Goal: Task Accomplishment & Management: Manage account settings

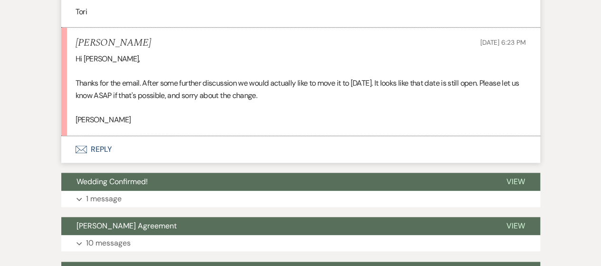
click at [84, 149] on icon "Envelope" at bounding box center [81, 149] width 11 height 8
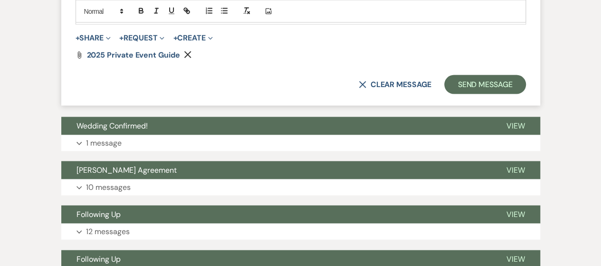
scroll to position [912, 0]
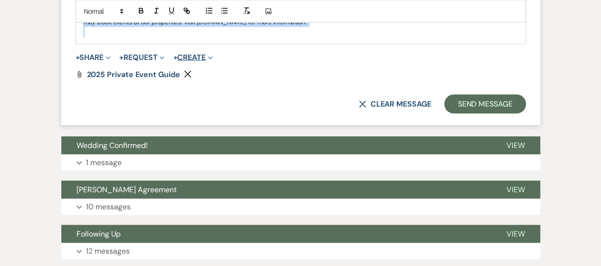
drag, startPoint x: 81, startPoint y: 134, endPoint x: 180, endPoint y: 54, distance: 126.7
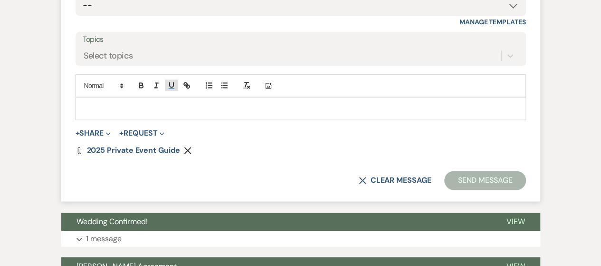
scroll to position [568, 0]
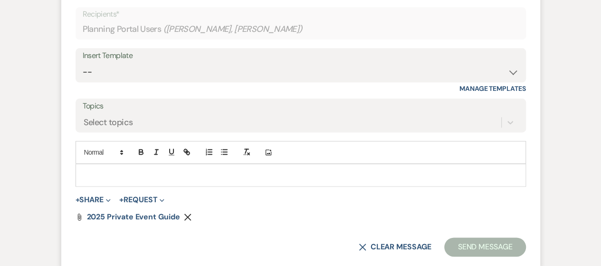
click at [187, 214] on icon "Remove" at bounding box center [188, 217] width 8 height 8
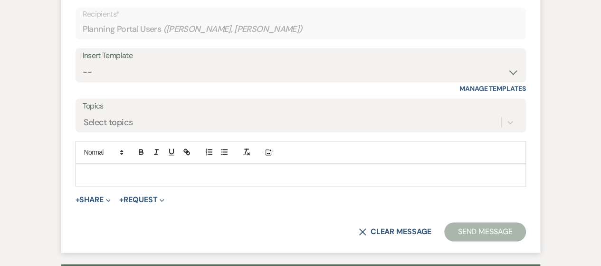
click at [133, 172] on p at bounding box center [300, 175] width 435 height 10
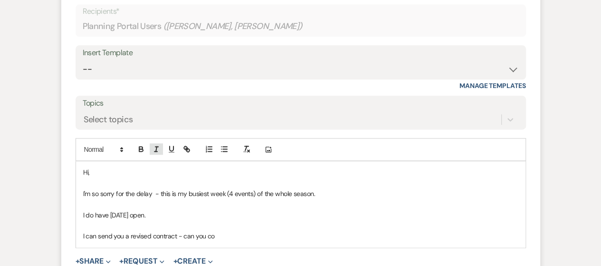
scroll to position [663, 0]
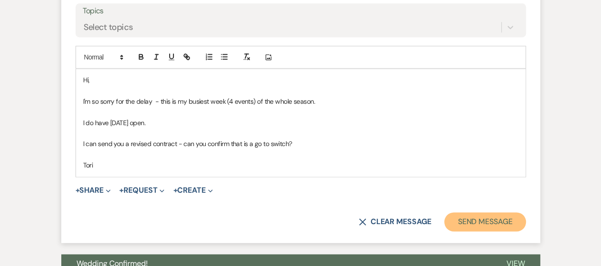
click at [501, 224] on button "Send Message" at bounding box center [484, 221] width 81 height 19
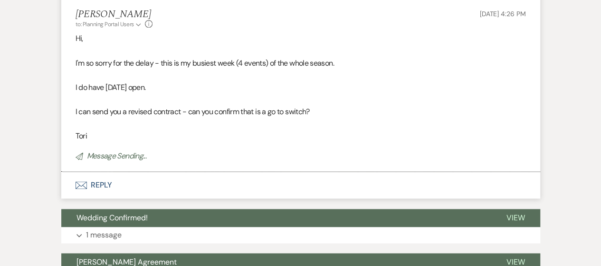
scroll to position [0, 0]
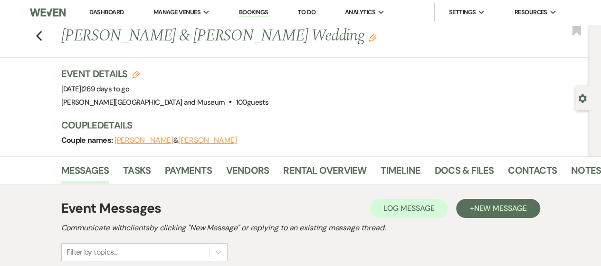
click at [90, 13] on link "Dashboard" at bounding box center [106, 12] width 34 height 8
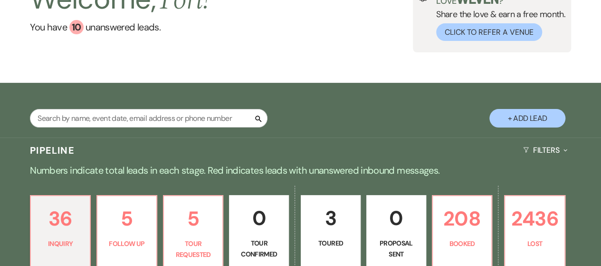
scroll to position [143, 0]
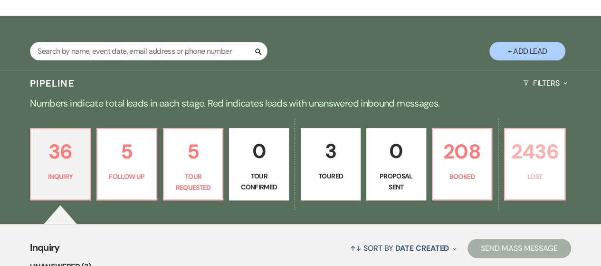
click at [517, 182] on link "2436 Lost" at bounding box center [534, 164] width 61 height 72
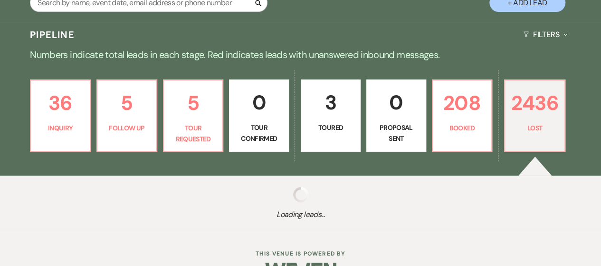
scroll to position [218, 0]
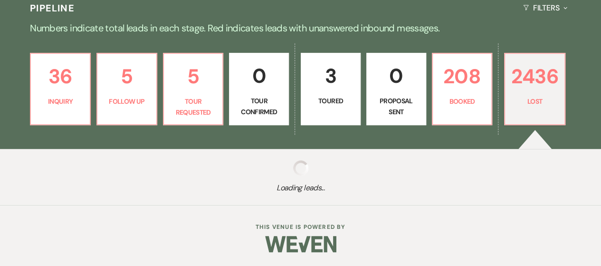
select select "8"
select select "5"
select select "8"
select select "6"
select select "8"
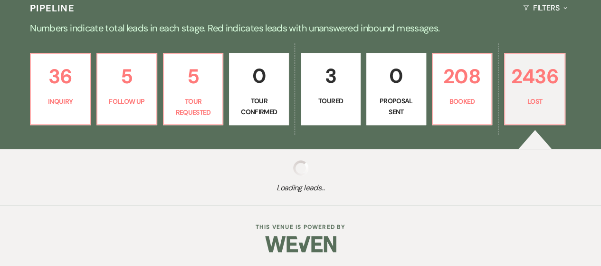
select select "10"
select select "8"
select select "5"
select select "8"
select select "6"
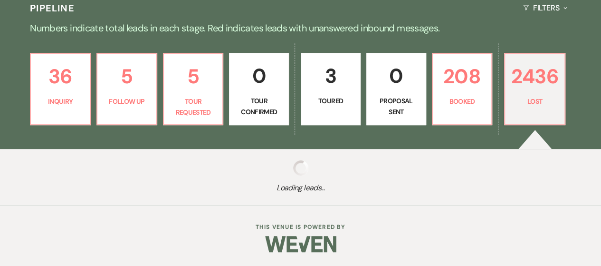
select select "8"
select select "10"
select select "8"
select select "10"
select select "8"
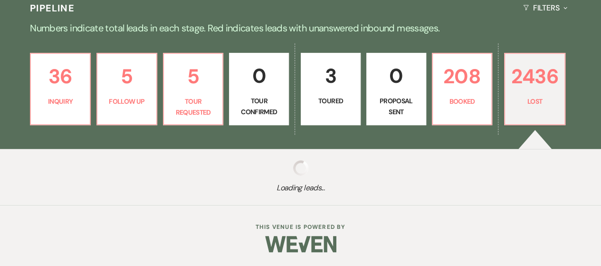
select select "5"
select select "8"
select select "5"
select select "8"
select select "10"
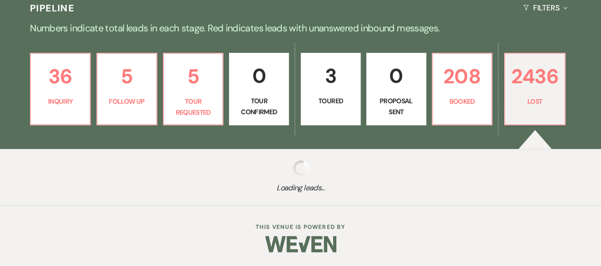
select select "8"
select select "10"
select select "8"
select select "5"
select select "8"
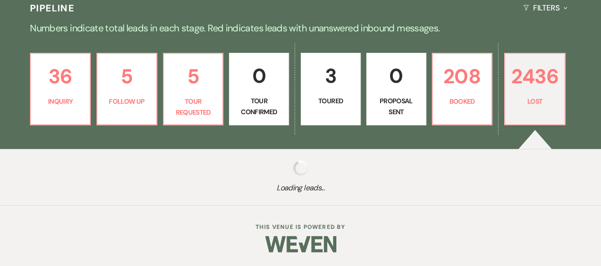
select select "10"
select select "8"
select select "7"
select select "8"
select select "5"
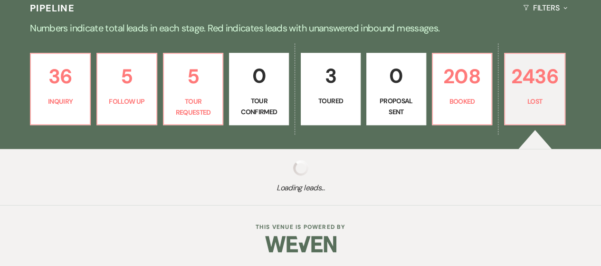
select select "8"
select select "10"
select select "8"
select select "5"
select select "8"
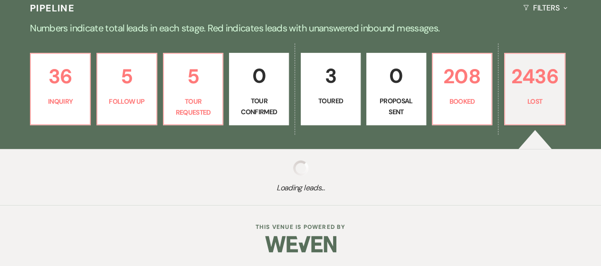
select select "5"
select select "8"
select select "10"
select select "8"
select select "5"
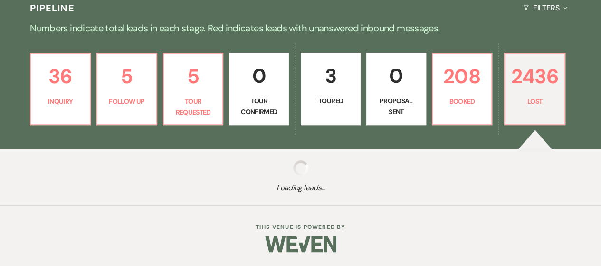
select select "8"
select select "10"
select select "8"
select select "10"
select select "8"
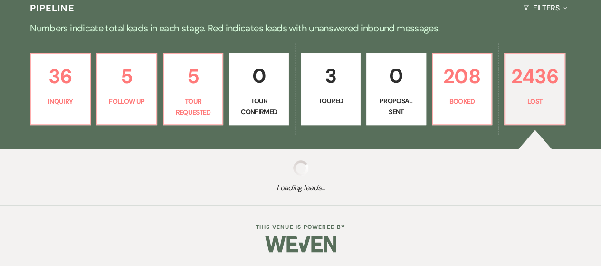
select select "5"
select select "8"
select select "5"
select select "8"
select select "5"
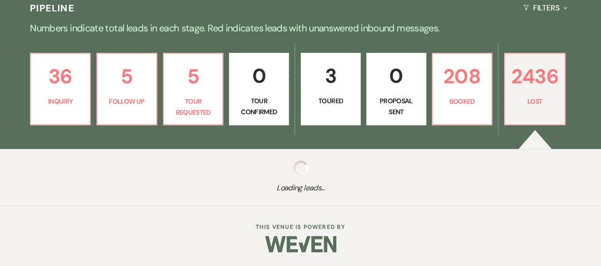
select select "8"
select select "10"
select select "8"
select select "5"
select select "8"
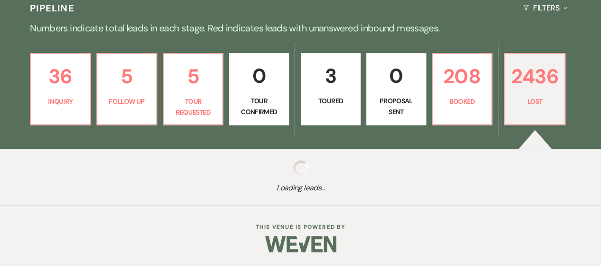
select select "5"
select select "8"
select select "10"
select select "8"
select select "6"
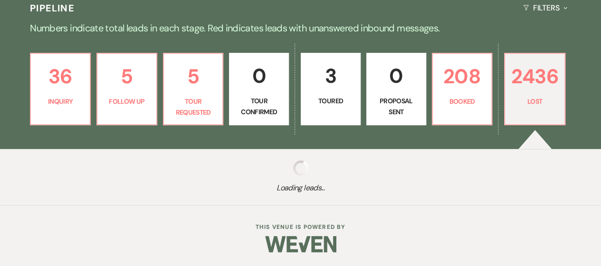
select select "8"
select select "5"
select select "8"
select select "5"
select select "8"
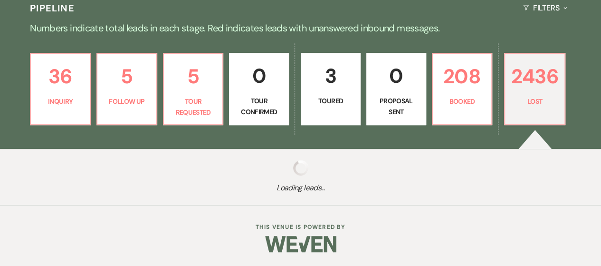
select select "10"
select select "8"
select select "10"
select select "8"
select select "6"
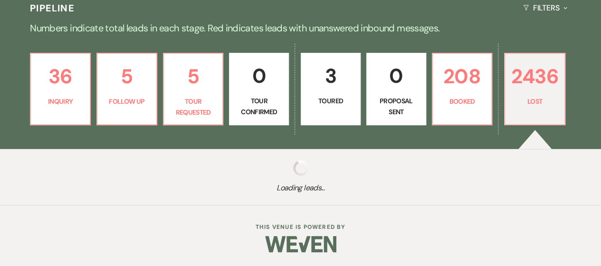
select select "8"
select select "5"
select select "8"
select select "5"
select select "8"
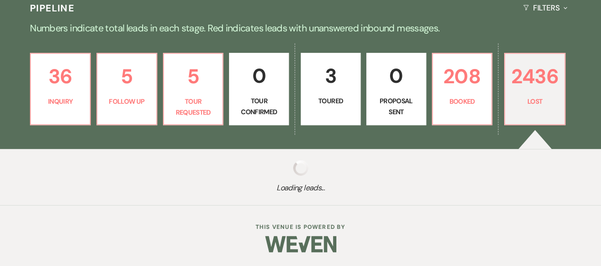
select select "8"
select select "5"
select select "8"
select select "10"
select select "8"
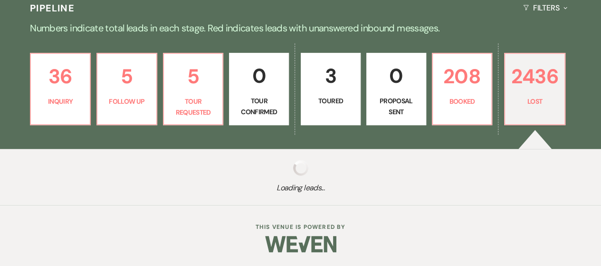
select select "10"
select select "8"
select select "5"
select select "8"
select select "10"
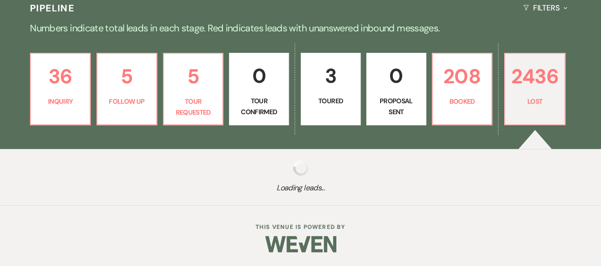
select select "8"
select select "10"
select select "8"
select select "5"
select select "8"
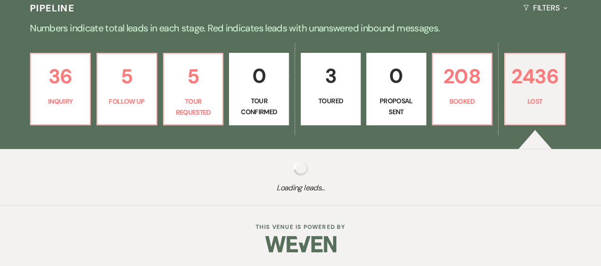
select select "5"
select select "8"
select select "10"
select select "8"
select select "5"
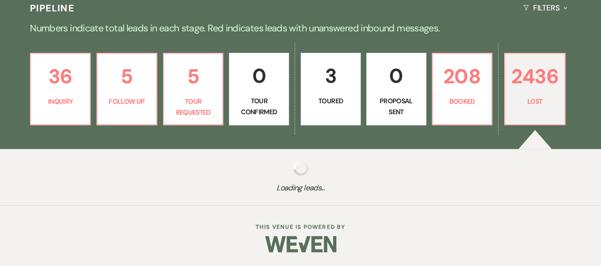
select select "8"
select select "10"
select select "8"
select select "5"
select select "8"
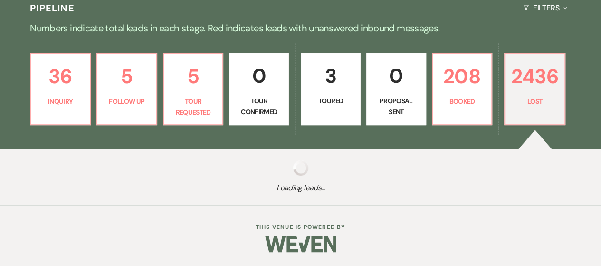
select select "5"
select select "8"
select select "5"
select select "8"
select select "5"
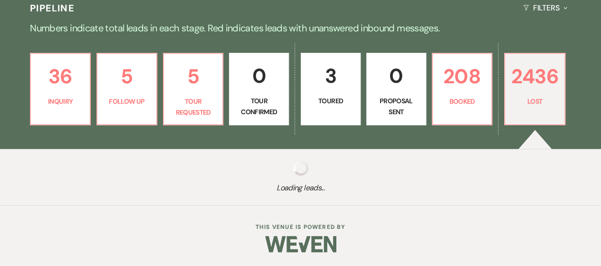
select select "8"
select select "5"
select select "8"
select select "5"
select select "8"
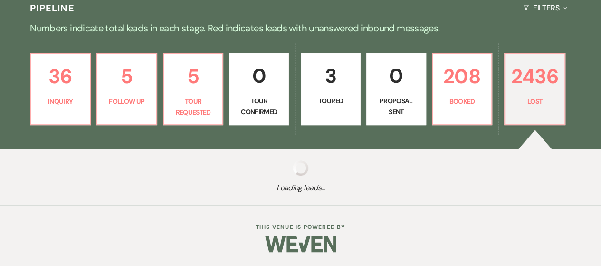
select select "5"
select select "8"
select select "5"
select select "8"
select select "5"
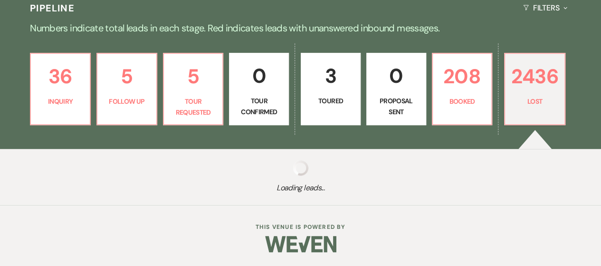
select select "8"
select select "10"
select select "8"
select select "5"
select select "8"
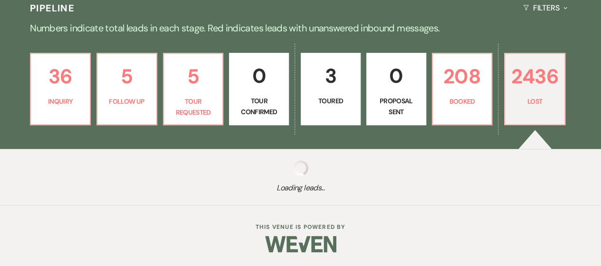
select select "5"
select select "8"
select select "5"
select select "8"
select select "5"
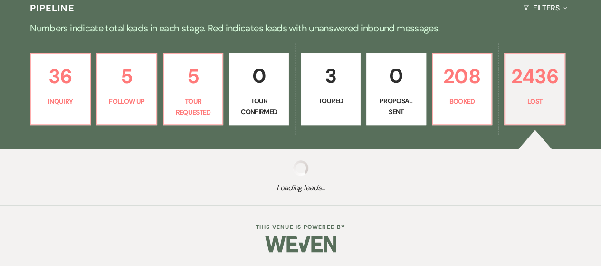
select select "8"
select select "10"
select select "8"
select select "10"
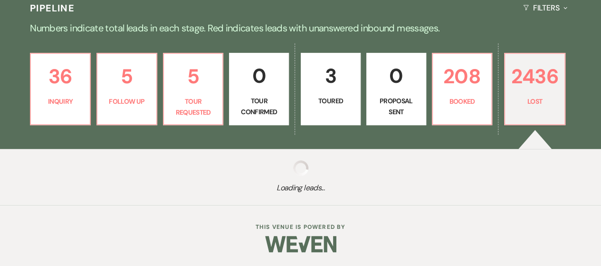
select select "8"
select select "5"
select select "8"
select select "5"
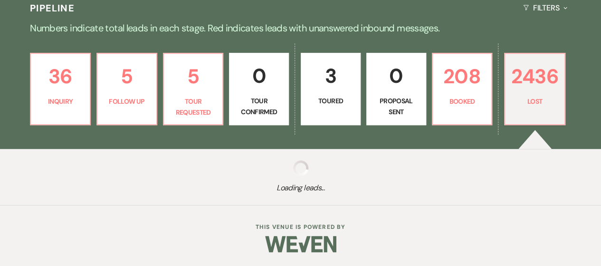
select select "8"
select select "7"
select select "8"
select select "6"
select select "8"
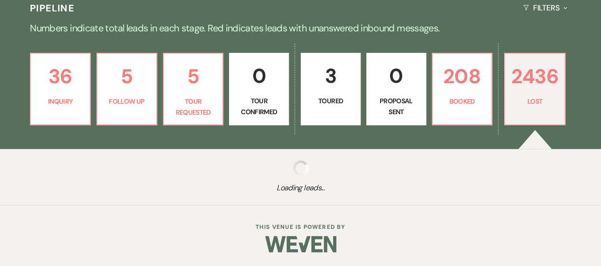
select select "10"
select select "8"
select select "10"
select select "8"
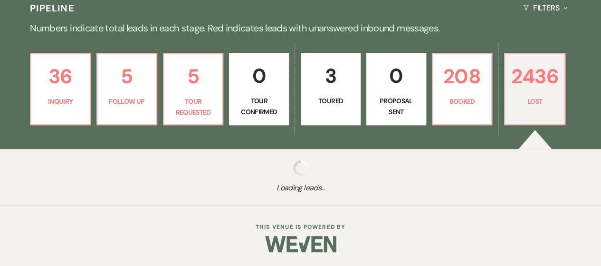
select select "5"
select select "8"
select select "6"
select select "8"
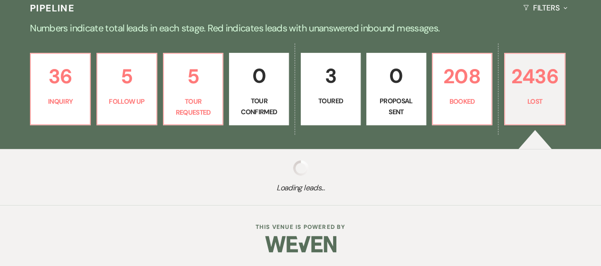
select select "10"
select select "8"
select select "5"
select select "8"
select select "5"
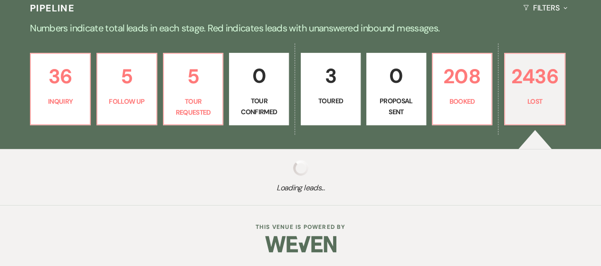
select select "8"
select select "5"
select select "8"
select select "10"
select select "8"
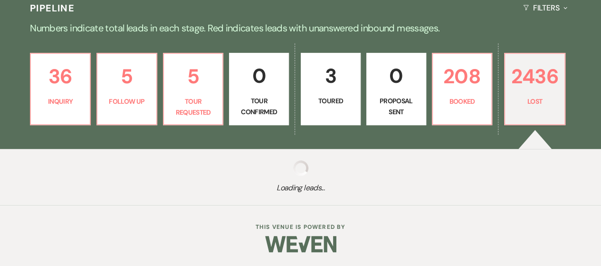
select select "5"
select select "8"
select select "5"
select select "8"
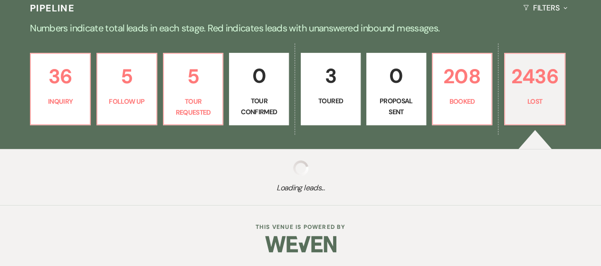
select select "5"
select select "8"
select select "7"
select select "8"
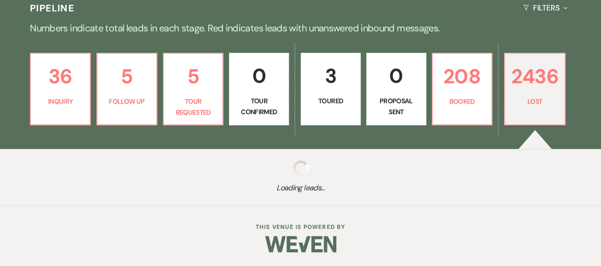
select select "5"
select select "8"
select select "5"
select select "8"
select select "6"
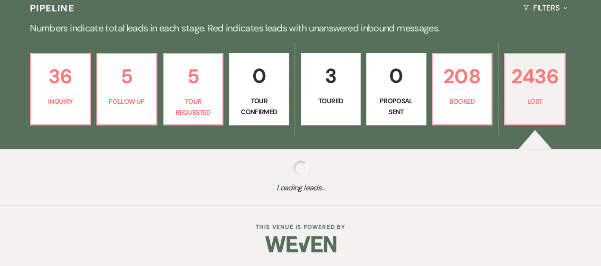
select select "8"
select select "5"
select select "8"
select select "5"
select select "8"
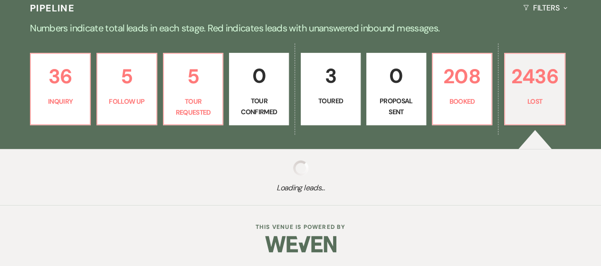
select select "5"
select select "8"
select select "5"
select select "8"
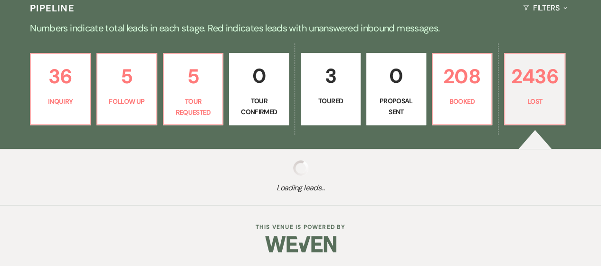
select select "5"
select select "8"
select select "7"
select select "8"
select select "5"
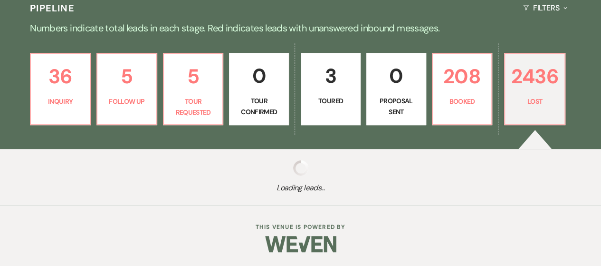
select select "8"
select select "6"
select select "8"
select select "5"
select select "8"
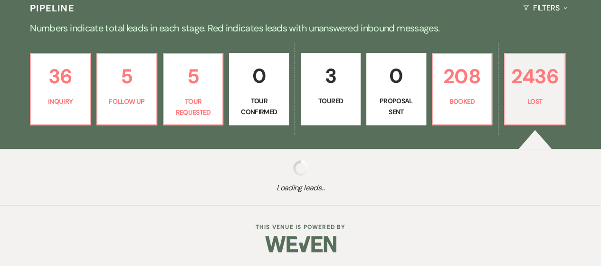
select select "8"
select select "10"
select select "8"
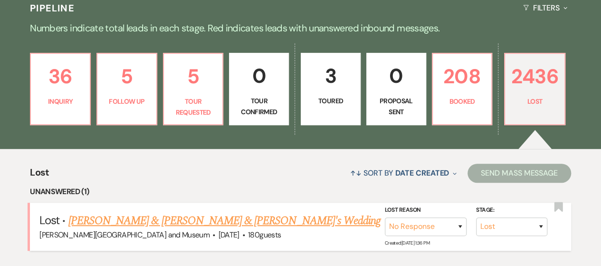
scroll to position [265, 0]
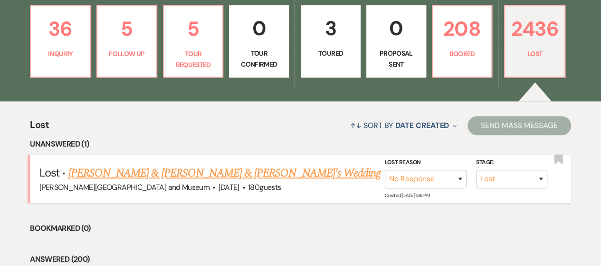
click at [160, 172] on link "[PERSON_NAME] & [PERSON_NAME] & [PERSON_NAME]'s Wedding" at bounding box center [224, 172] width 312 height 17
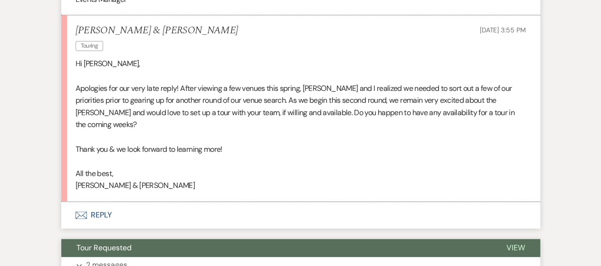
scroll to position [523, 0]
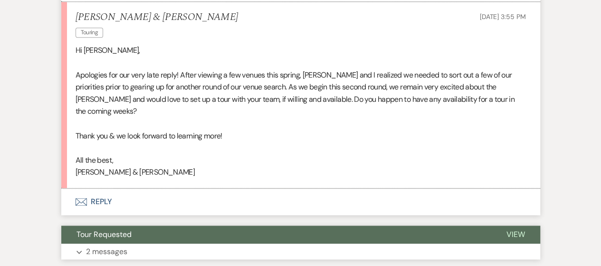
click at [101, 229] on span "Tour Requested" at bounding box center [104, 234] width 55 height 10
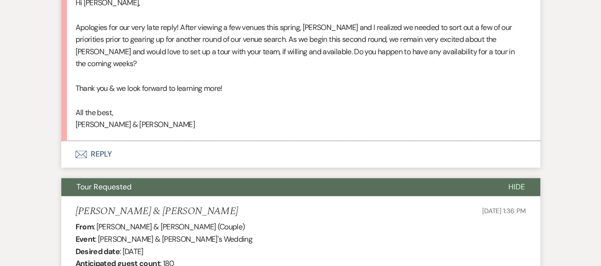
scroll to position [475, 0]
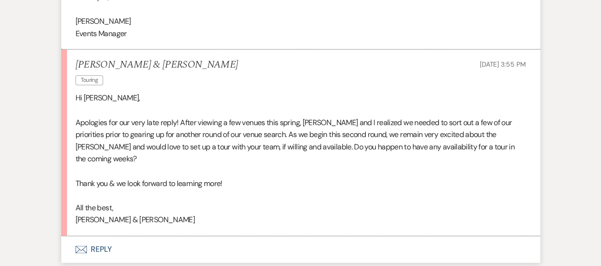
click at [101, 236] on button "Envelope Reply" at bounding box center [300, 249] width 479 height 27
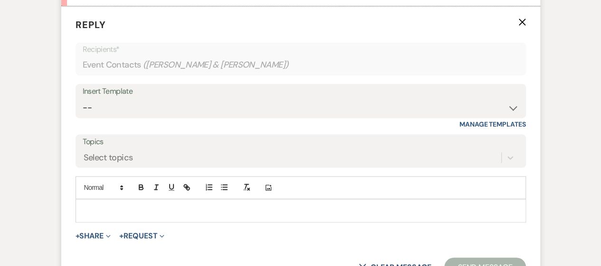
scroll to position [706, 0]
click at [135, 204] on p at bounding box center [300, 209] width 435 height 10
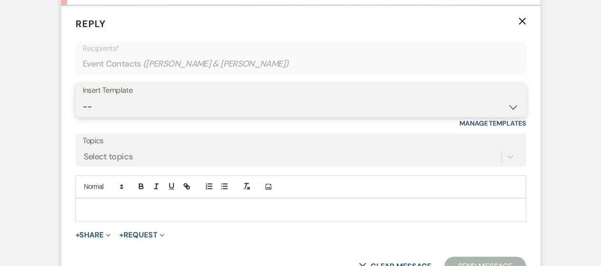
click at [180, 97] on select "-- Weven Planning Portal Introduction (Booked Events) Checking In Planning Foll…" at bounding box center [301, 106] width 436 height 19
click at [83, 97] on select "-- Weven Planning Portal Introduction (Booked Events) Checking In Planning Foll…" at bounding box center [301, 106] width 436 height 19
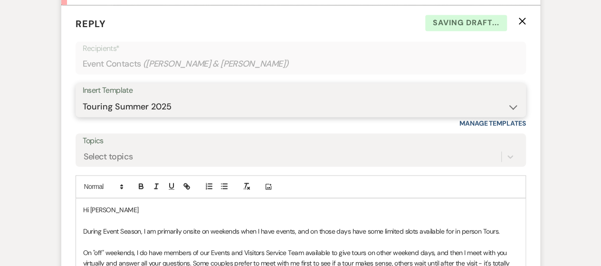
scroll to position [753, 0]
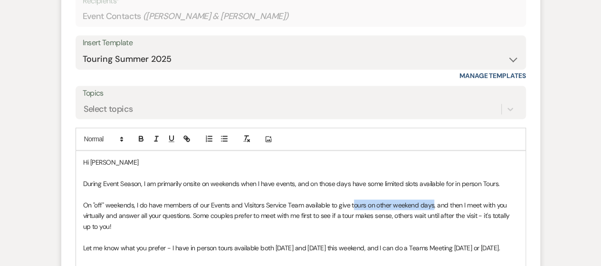
drag, startPoint x: 352, startPoint y: 192, endPoint x: 432, endPoint y: 192, distance: 79.9
click at [432, 200] on span "On "off" weekends, I do have members of our Events and Visitors Service Team av…" at bounding box center [297, 215] width 428 height 30
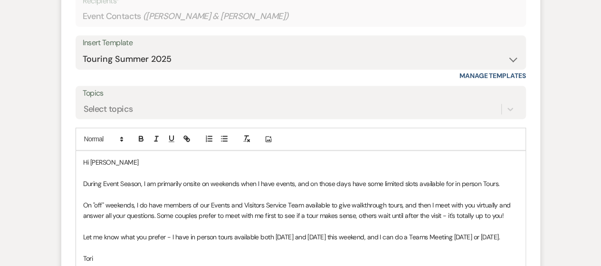
click at [512, 178] on p "During Event Season, I am primarily onsite on weekends when I have events, and …" at bounding box center [300, 183] width 435 height 10
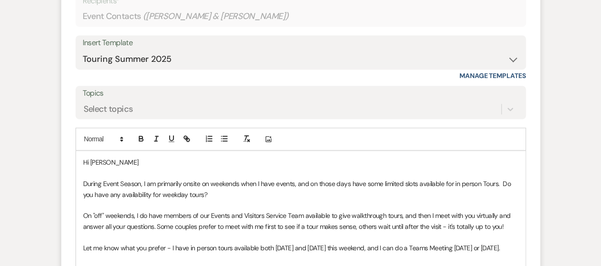
scroll to position [801, 0]
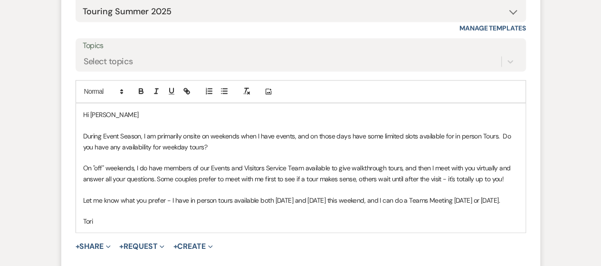
drag, startPoint x: 172, startPoint y: 186, endPoint x: 522, endPoint y: 188, distance: 350.4
click at [522, 188] on div "Hi [PERSON_NAME] During Event Season, I am primarily onsite on weekends when I …" at bounding box center [301, 167] width 450 height 128
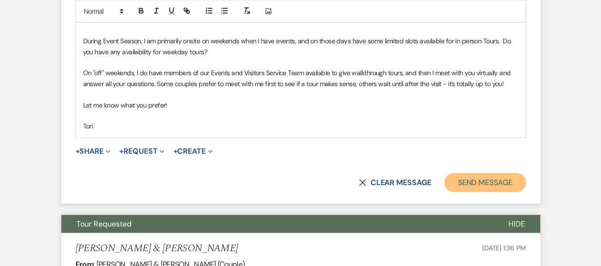
click at [492, 173] on button "Send Message" at bounding box center [484, 182] width 81 height 19
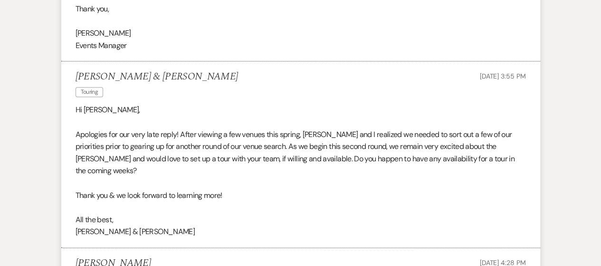
scroll to position [0, 0]
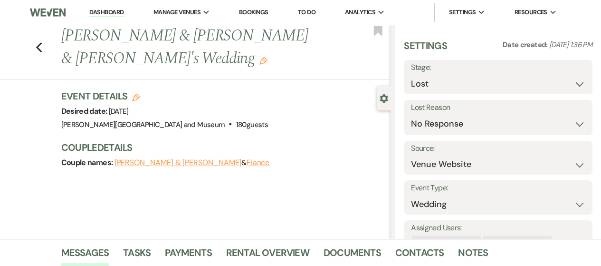
click at [98, 11] on link "Dashboard" at bounding box center [106, 12] width 34 height 9
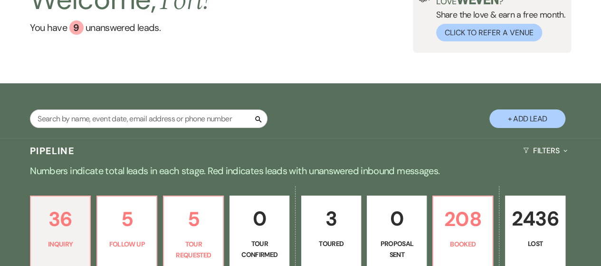
scroll to position [143, 0]
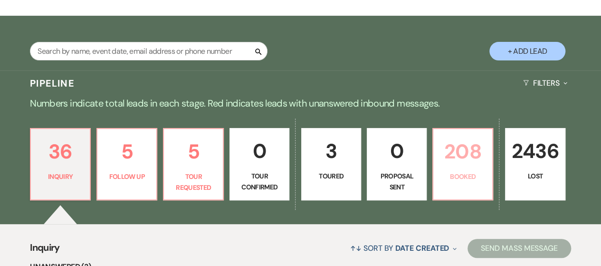
click at [443, 158] on p "208" at bounding box center [463, 151] width 48 height 32
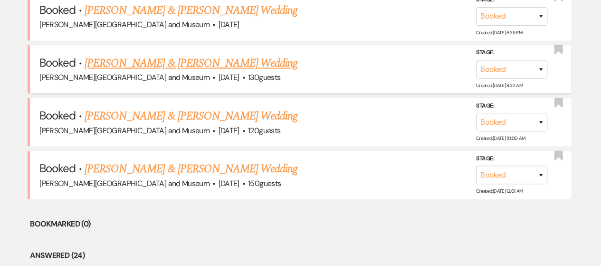
scroll to position [285, 0]
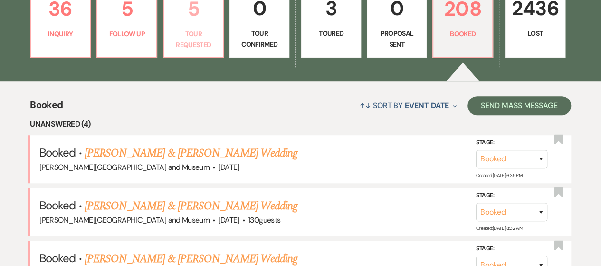
click at [191, 39] on p "Tour Requested" at bounding box center [194, 39] width 48 height 21
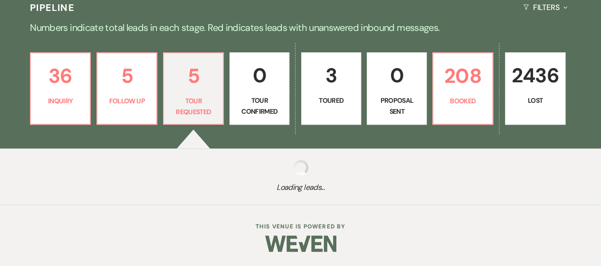
scroll to position [285, 0]
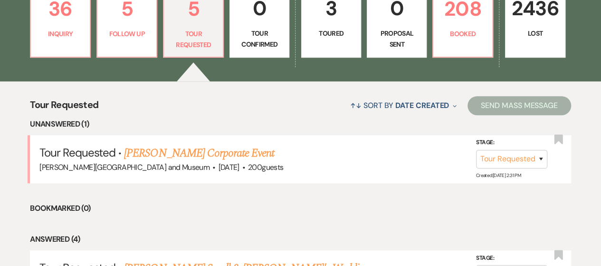
click at [182, 149] on link "[PERSON_NAME] Corporate Event" at bounding box center [199, 153] width 150 height 17
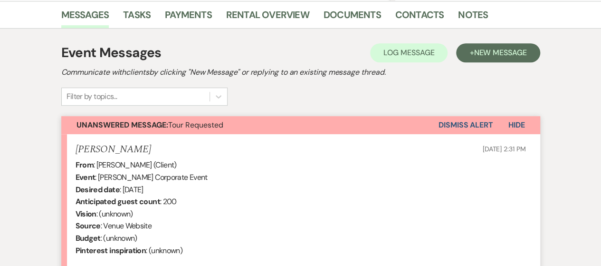
scroll to position [428, 0]
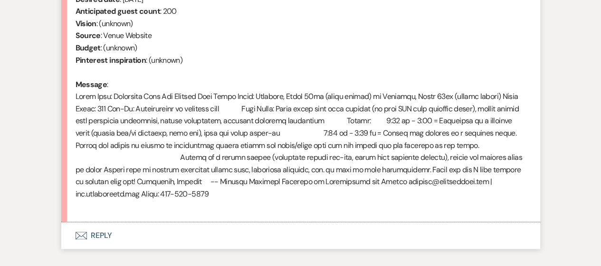
click at [108, 238] on button "Envelope Reply" at bounding box center [300, 235] width 479 height 27
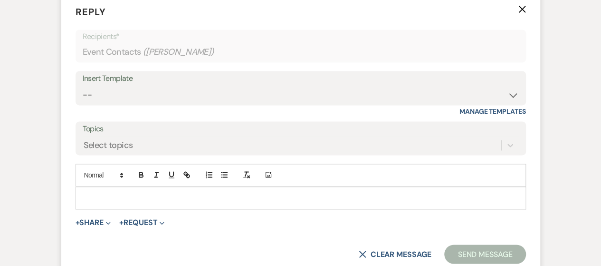
scroll to position [657, 0]
click at [120, 98] on select "-- Weven Planning Portal Introduction (Booked Events) Checking In Planning Foll…" at bounding box center [301, 94] width 436 height 19
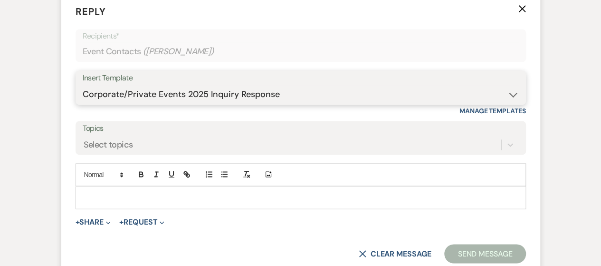
click at [83, 85] on select "-- Weven Planning Portal Introduction (Booked Events) Checking In Planning Foll…" at bounding box center [301, 94] width 436 height 19
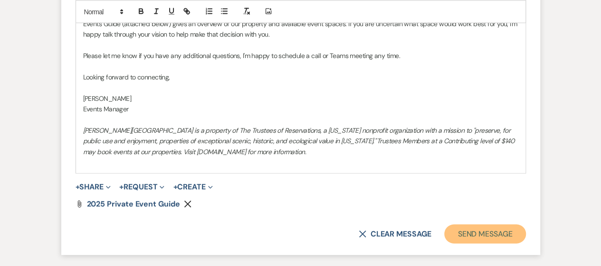
click at [464, 237] on button "Send Message" at bounding box center [484, 233] width 81 height 19
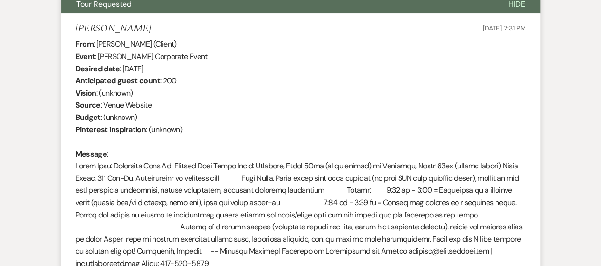
scroll to position [0, 0]
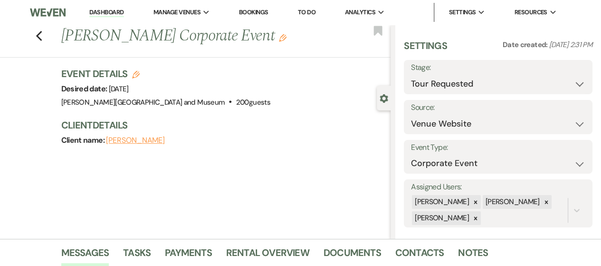
click at [112, 10] on link "Dashboard" at bounding box center [106, 12] width 34 height 9
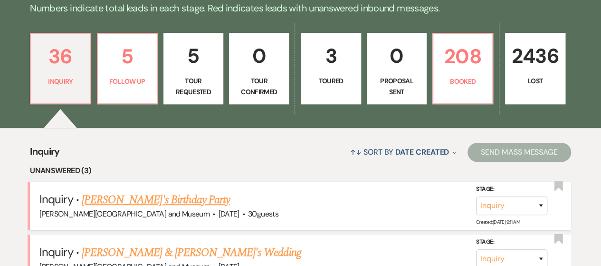
scroll to position [285, 0]
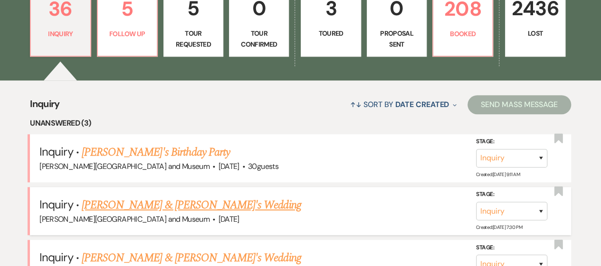
click at [150, 205] on link "[PERSON_NAME] & [PERSON_NAME]'s Wedding" at bounding box center [192, 204] width 220 height 17
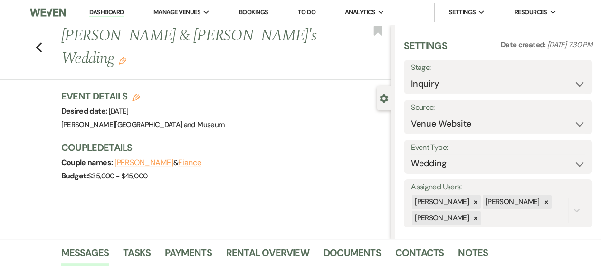
click at [94, 10] on link "Dashboard" at bounding box center [106, 12] width 34 height 9
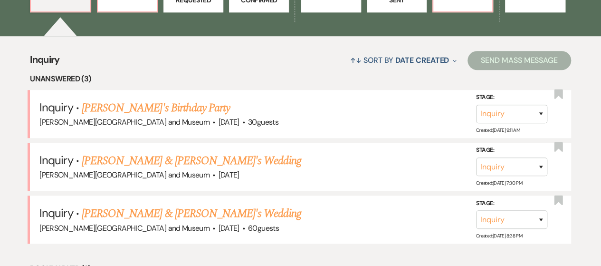
scroll to position [333, 0]
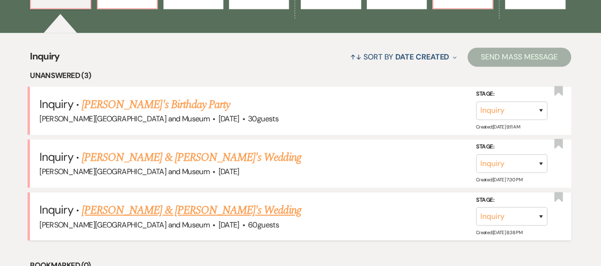
click at [197, 211] on link "[PERSON_NAME] & [PERSON_NAME]'s Wedding" at bounding box center [192, 210] width 220 height 17
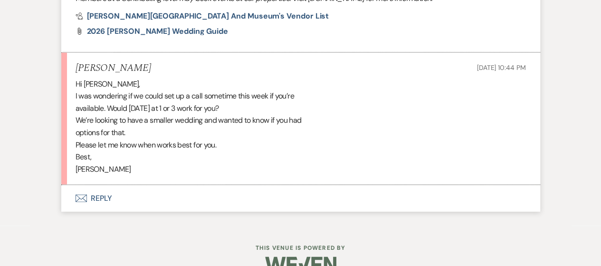
scroll to position [1065, 0]
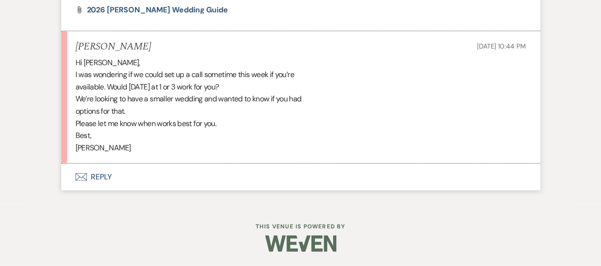
click at [105, 172] on button "Envelope Reply" at bounding box center [300, 177] width 479 height 27
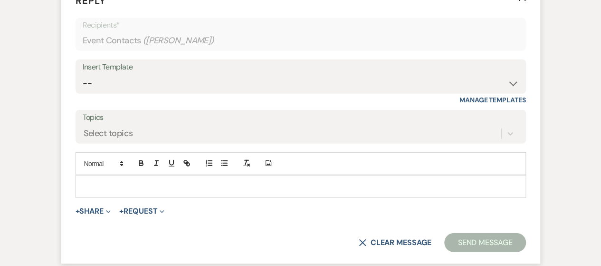
scroll to position [1236, 0]
click at [111, 191] on p at bounding box center [300, 185] width 435 height 10
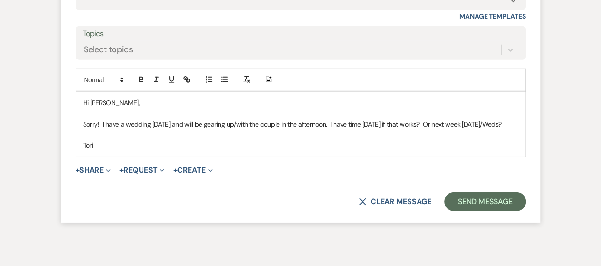
scroll to position [1331, 0]
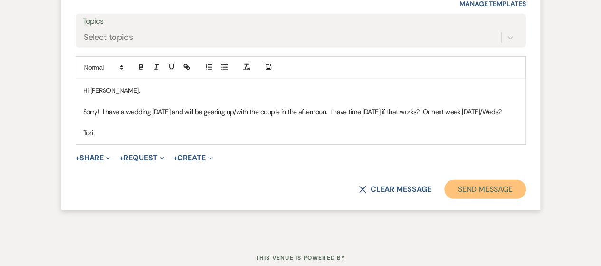
click at [466, 199] on button "Send Message" at bounding box center [484, 189] width 81 height 19
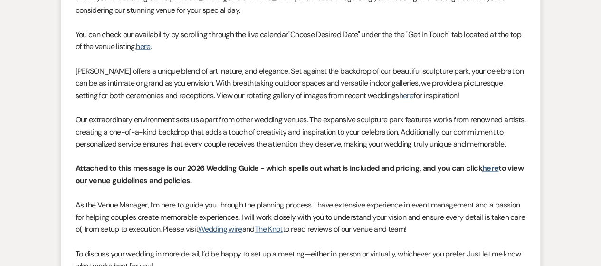
scroll to position [0, 0]
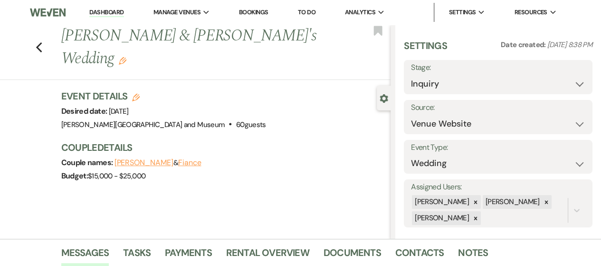
click at [106, 16] on link "Dashboard" at bounding box center [106, 12] width 34 height 9
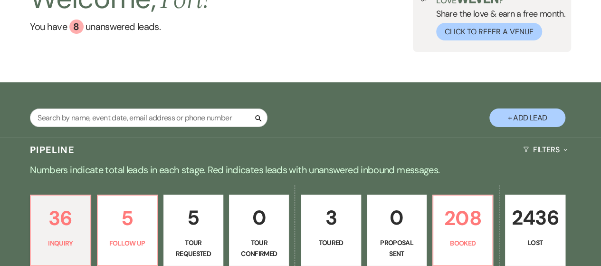
scroll to position [143, 0]
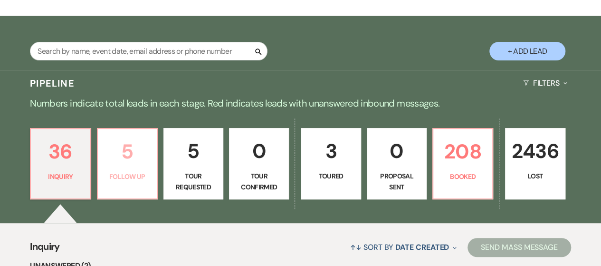
click at [114, 181] on p "Follow Up" at bounding box center [128, 176] width 48 height 10
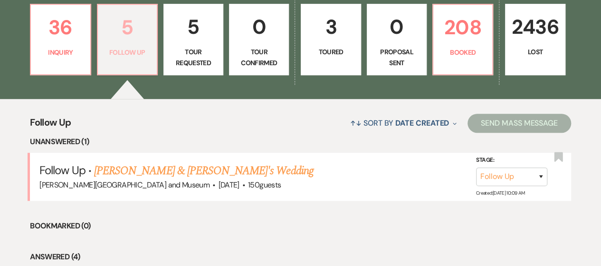
scroll to position [285, 0]
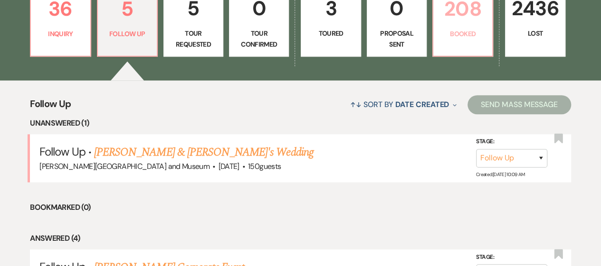
click at [443, 38] on p "Booked" at bounding box center [463, 34] width 48 height 10
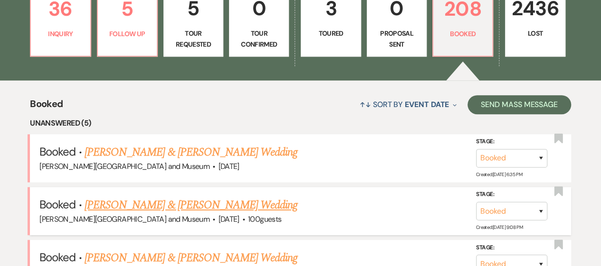
click at [204, 204] on link "[PERSON_NAME] & [PERSON_NAME] Wedding" at bounding box center [191, 204] width 213 height 17
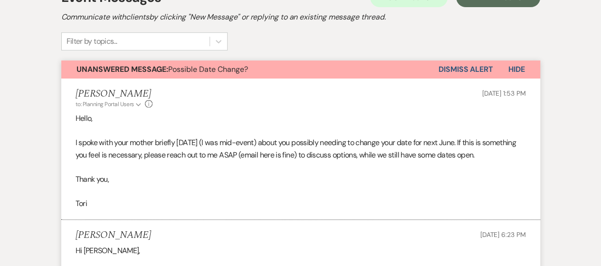
scroll to position [95, 0]
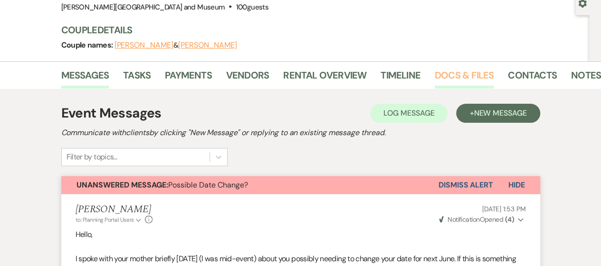
click at [443, 72] on link "Docs & Files" at bounding box center [464, 78] width 59 height 21
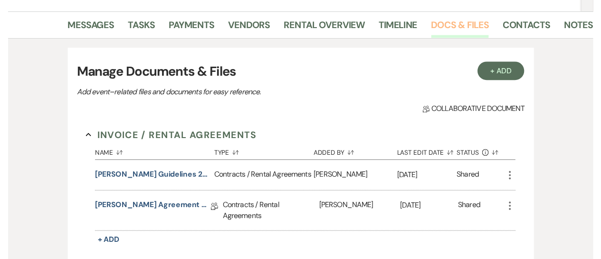
scroll to position [238, 0]
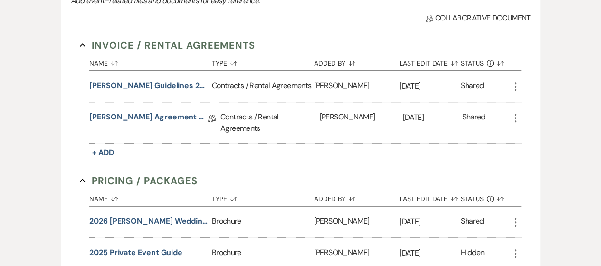
click at [515, 119] on icon "More" at bounding box center [515, 117] width 11 height 11
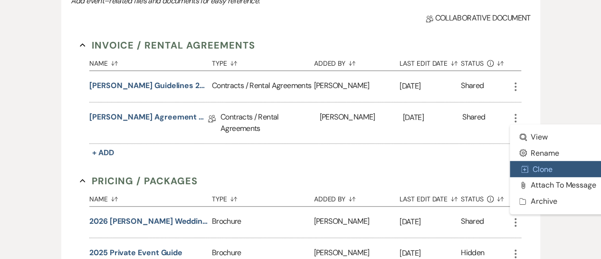
click at [535, 169] on button "Duplicate Clone" at bounding box center [558, 169] width 96 height 16
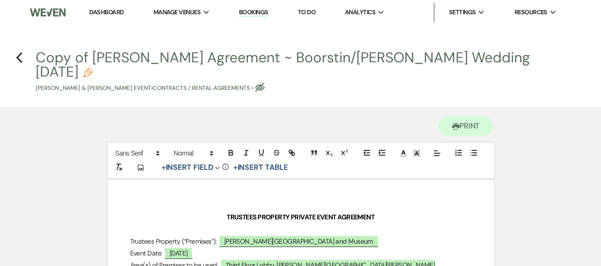
click at [93, 68] on use "button" at bounding box center [88, 73] width 10 height 10
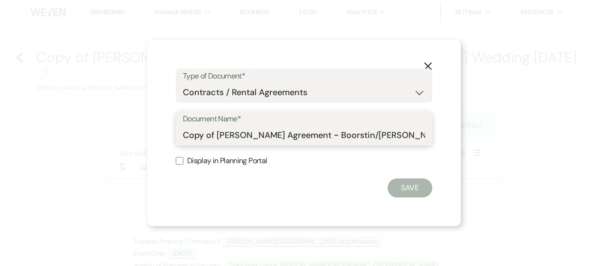
click at [301, 134] on input "Copy of [PERSON_NAME] Agreement ~ Boorstin/[PERSON_NAME] Wedding [DATE]" at bounding box center [304, 135] width 242 height 19
click at [207, 135] on input "Copy of [PERSON_NAME] Agreement ~ Boorstin/[PERSON_NAME] Wedding [DATE]" at bounding box center [304, 135] width 242 height 19
drag, startPoint x: 215, startPoint y: 135, endPoint x: 146, endPoint y: 131, distance: 69.0
click at [145, 132] on div "X Type of Document* Special Event Insurance Vendor Certificate of Insurance Con…" at bounding box center [304, 133] width 608 height 266
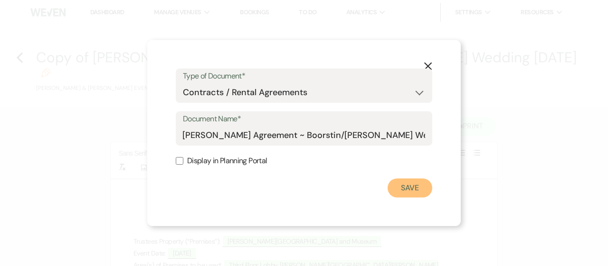
click at [421, 184] on button "Save" at bounding box center [410, 187] width 45 height 19
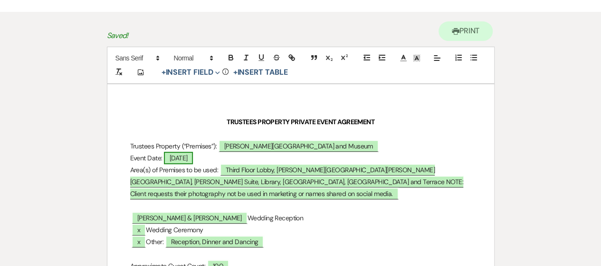
click at [193, 159] on span "[DATE]" at bounding box center [178, 158] width 29 height 12
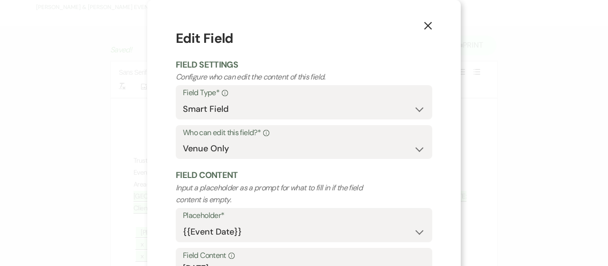
scroll to position [95, 0]
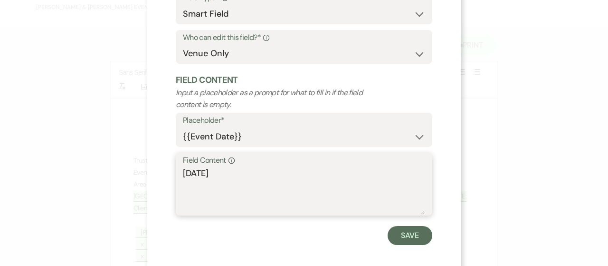
drag, startPoint x: 201, startPoint y: 174, endPoint x: 137, endPoint y: 174, distance: 63.2
click at [137, 174] on div "X Edit Field Field Settings Configure who can edit the content of this field. F…" at bounding box center [304, 133] width 608 height 266
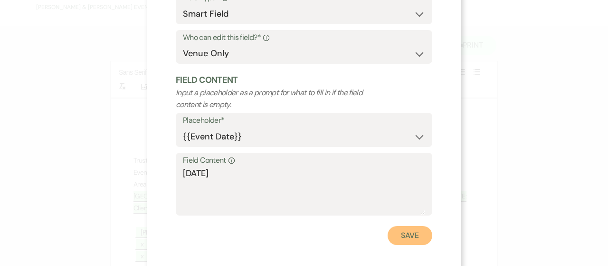
click at [402, 240] on button "Save" at bounding box center [410, 235] width 45 height 19
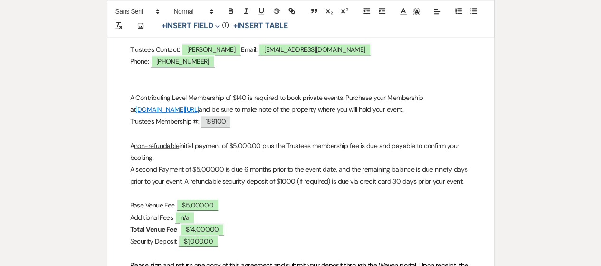
scroll to position [475, 0]
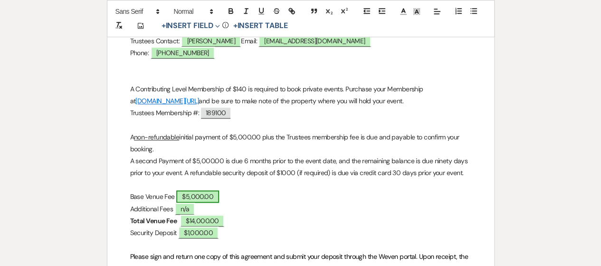
click at [191, 192] on span "$5,000.00" at bounding box center [197, 196] width 43 height 12
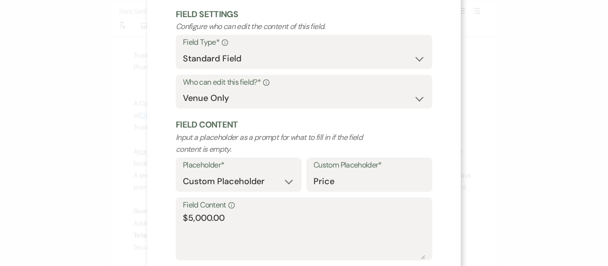
scroll to position [95, 0]
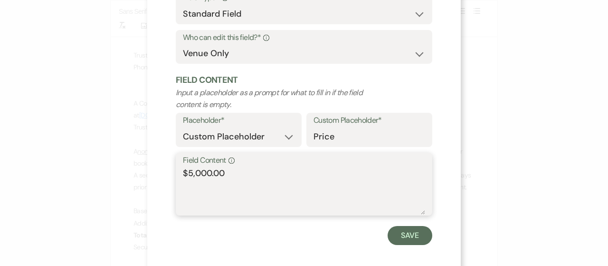
drag, startPoint x: 188, startPoint y: 175, endPoint x: 181, endPoint y: 174, distance: 7.1
click at [183, 174] on textarea "$5,000.00" at bounding box center [304, 191] width 242 height 48
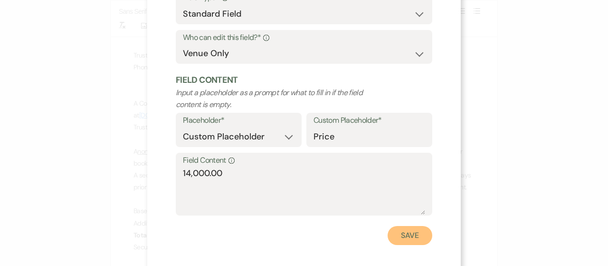
click at [415, 240] on button "Save" at bounding box center [410, 235] width 45 height 19
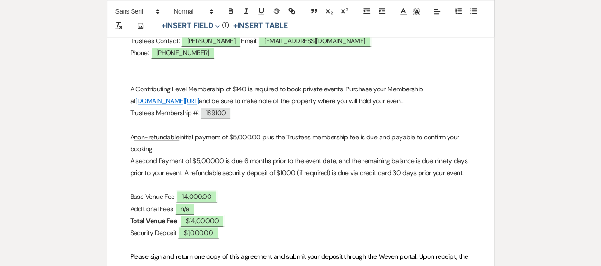
drag, startPoint x: 351, startPoint y: 135, endPoint x: 361, endPoint y: 145, distance: 13.8
click at [361, 145] on p "A non-refundable initial payment of $5,000.00 plus the Trustees membership fee …" at bounding box center [300, 143] width 341 height 24
click at [366, 148] on p "A non-refundable initial payment of $5,000.00 plus the Trustees membership fee …" at bounding box center [300, 143] width 341 height 24
drag, startPoint x: 361, startPoint y: 135, endPoint x: 382, endPoint y: 146, distance: 23.6
click at [382, 146] on p "A non-refundable initial payment of $5,000.00 plus the Trustees membership fee …" at bounding box center [300, 143] width 341 height 24
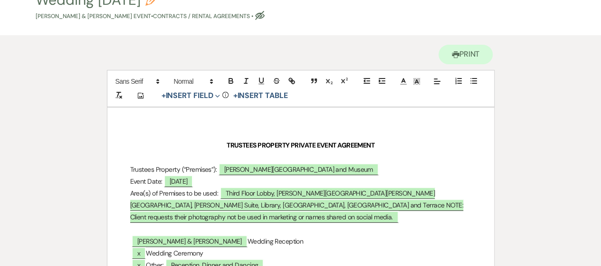
scroll to position [48, 0]
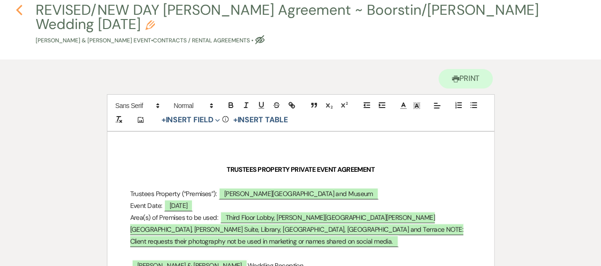
click at [21, 11] on icon "Previous" at bounding box center [19, 9] width 7 height 11
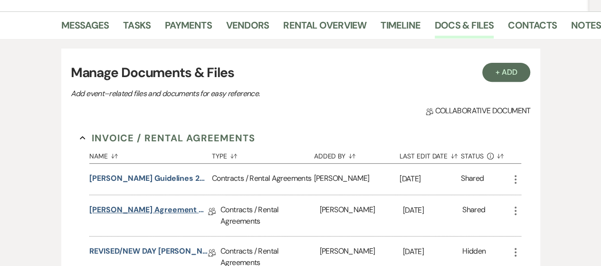
scroll to position [143, 0]
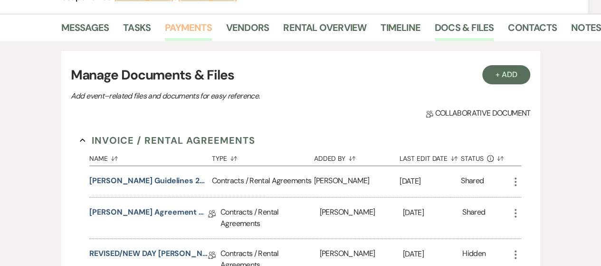
click at [196, 29] on link "Payments" at bounding box center [188, 30] width 47 height 21
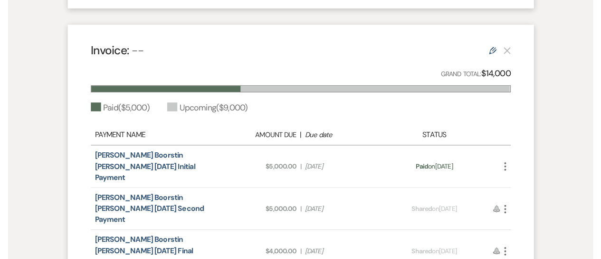
scroll to position [523, 0]
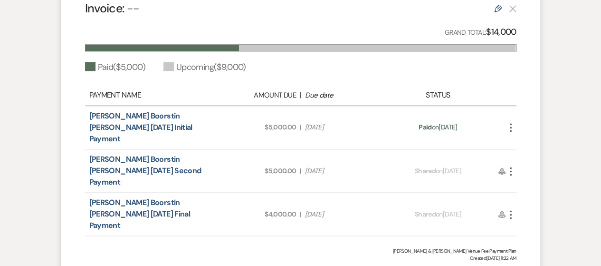
click at [512, 121] on div "More" at bounding box center [510, 127] width 11 height 13
click at [511, 123] on use "button" at bounding box center [511, 127] width 2 height 9
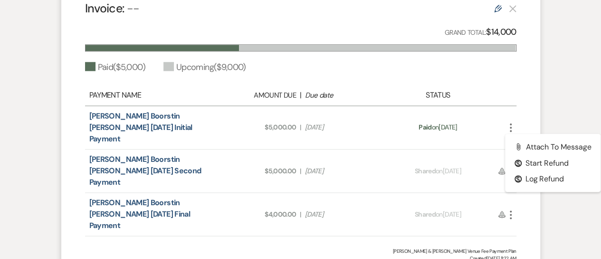
click at [511, 123] on use "button" at bounding box center [511, 127] width 2 height 9
click at [370, 166] on span "Due Date [DATE]" at bounding box center [342, 171] width 75 height 10
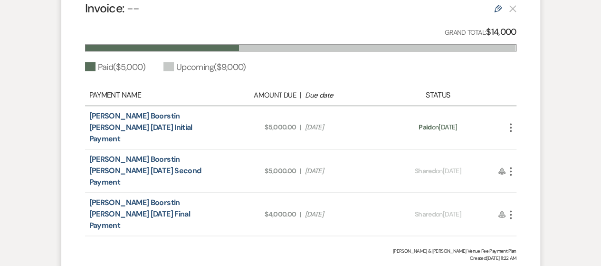
click at [512, 165] on icon "More" at bounding box center [510, 170] width 11 height 11
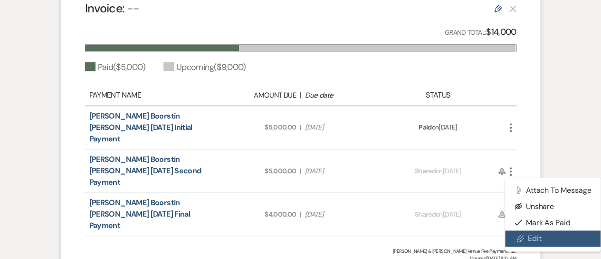
click at [531, 230] on link "Pencil Edit" at bounding box center [553, 238] width 96 height 16
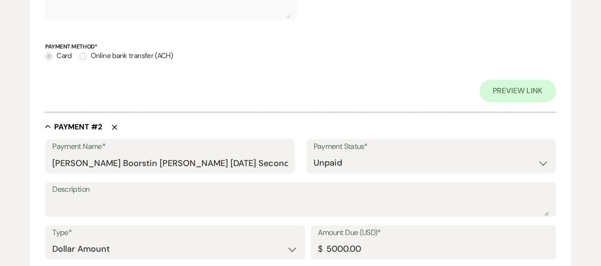
scroll to position [523, 0]
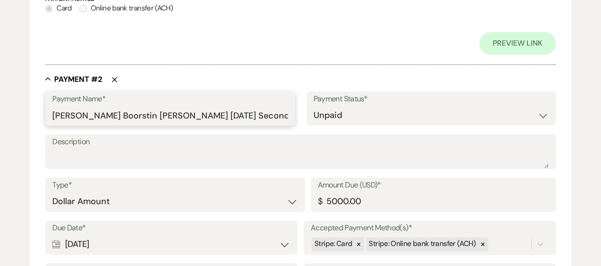
drag, startPoint x: 173, startPoint y: 112, endPoint x: 186, endPoint y: 115, distance: 13.1
click at [186, 115] on input "[PERSON_NAME] Boorstin [PERSON_NAME] [DATE] Second Payment" at bounding box center [169, 115] width 235 height 19
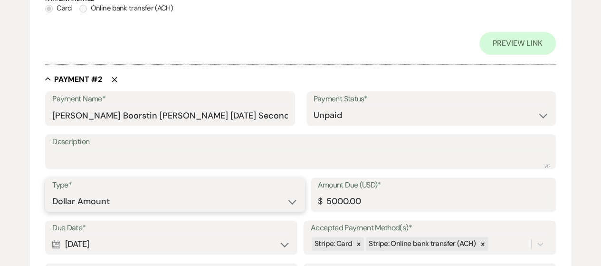
click at [253, 193] on select "Dollar Amount Percentage of Grand Total" at bounding box center [174, 201] width 245 height 19
click at [250, 193] on select "Dollar Amount Percentage of Grand Total" at bounding box center [174, 201] width 245 height 19
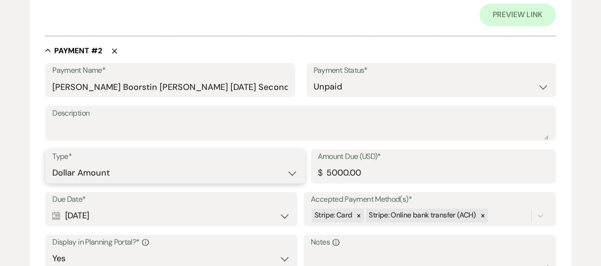
scroll to position [570, 0]
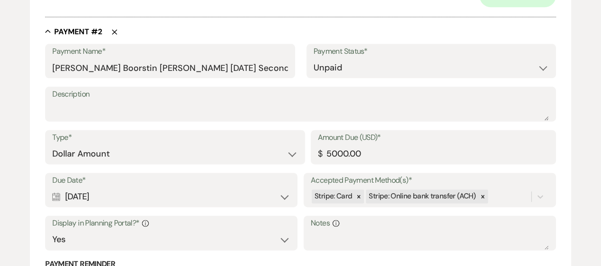
click at [284, 197] on div "Calendar [DATE] Expand" at bounding box center [171, 196] width 238 height 19
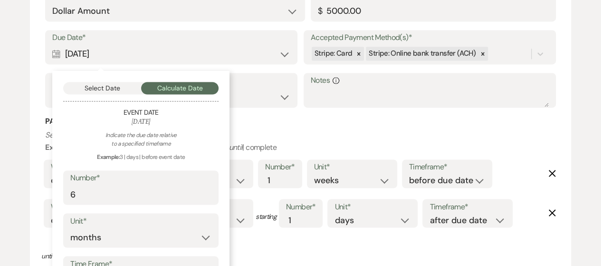
scroll to position [761, 0]
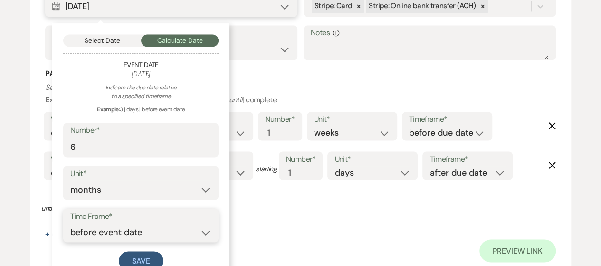
click at [203, 231] on select "before event date after event date after event is booked after [DATE] date" at bounding box center [140, 231] width 141 height 19
click at [243, 212] on div "Who would you like to remind?* client venue both Frequency* once daily weekly m…" at bounding box center [294, 188] width 507 height 79
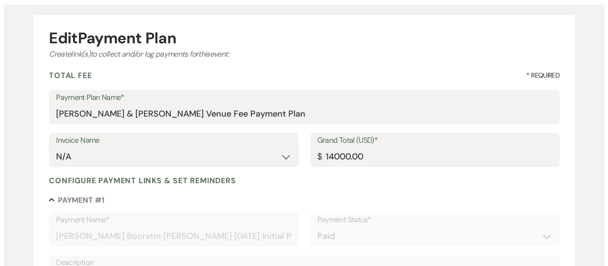
scroll to position [0, 0]
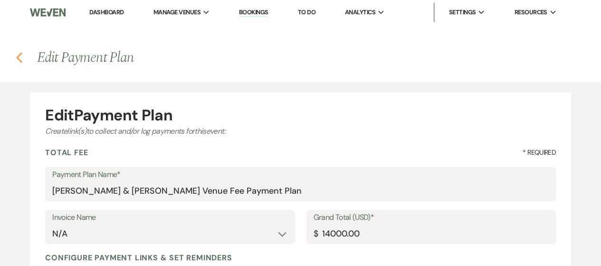
click at [16, 55] on icon "Previous" at bounding box center [19, 57] width 7 height 11
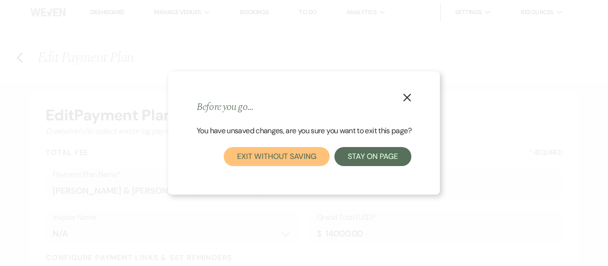
click at [316, 157] on button "Exit without saving" at bounding box center [277, 156] width 106 height 19
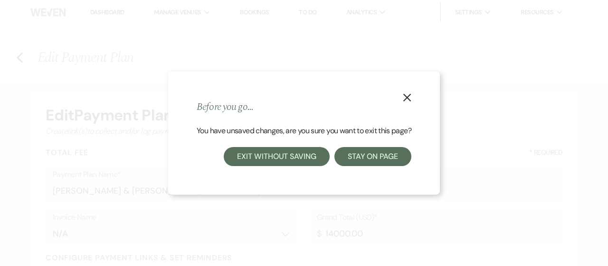
scroll to position [9, 0]
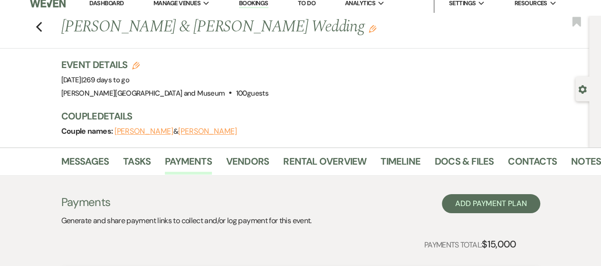
click at [137, 64] on icon "Edit" at bounding box center [136, 66] width 8 height 8
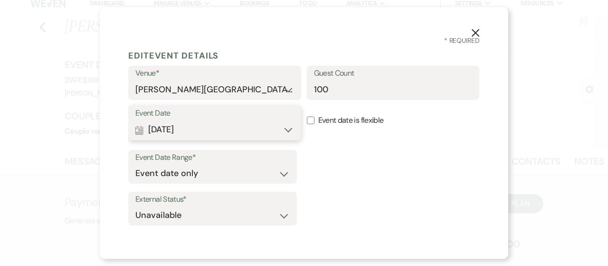
click at [281, 131] on button "Calendar [DATE] Expand" at bounding box center [214, 129] width 159 height 19
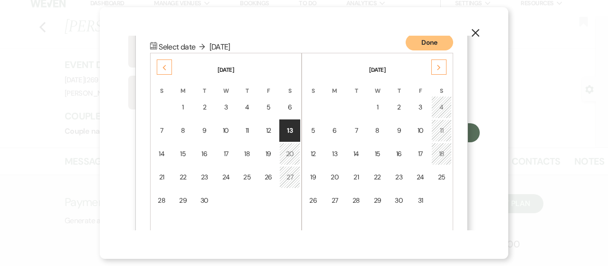
scroll to position [120, 0]
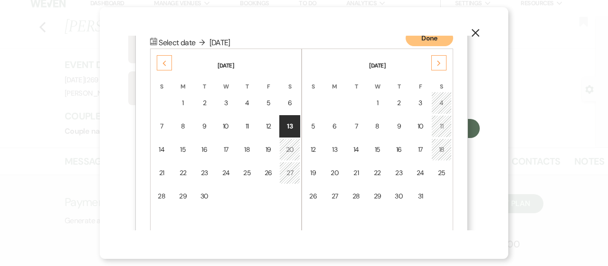
click at [439, 63] on use at bounding box center [438, 62] width 3 height 5
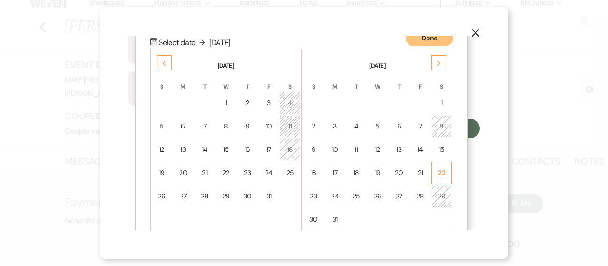
click at [444, 168] on div "22" at bounding box center [442, 173] width 8 height 10
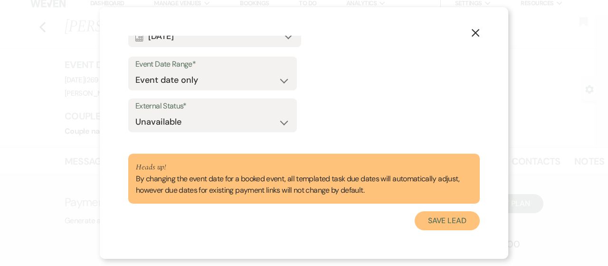
click at [422, 218] on button "Save Lead" at bounding box center [447, 220] width 65 height 19
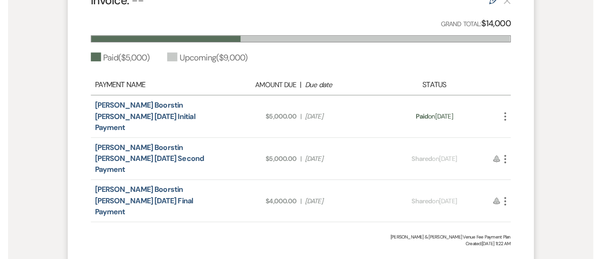
scroll to position [532, 0]
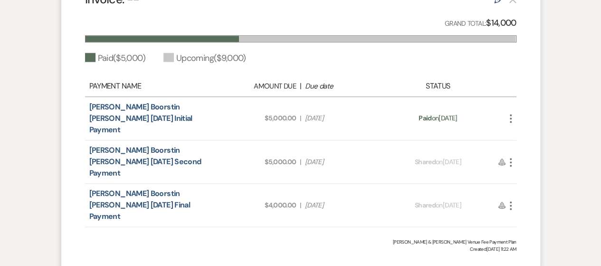
click at [510, 158] on use "button" at bounding box center [511, 162] width 2 height 9
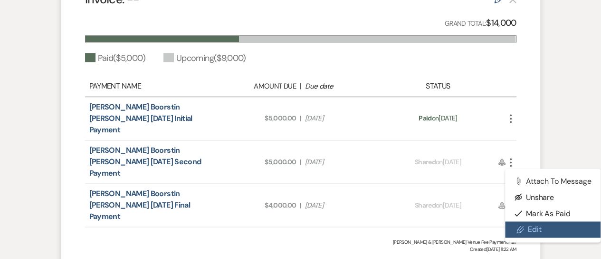
click at [532, 221] on link "Pencil Edit" at bounding box center [553, 229] width 96 height 16
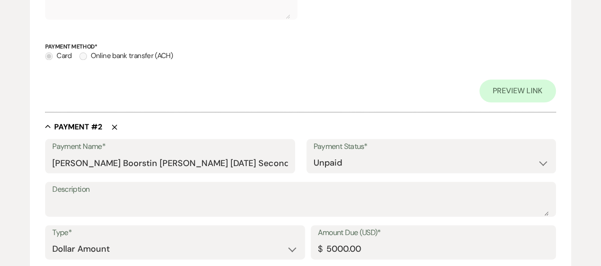
scroll to position [570, 0]
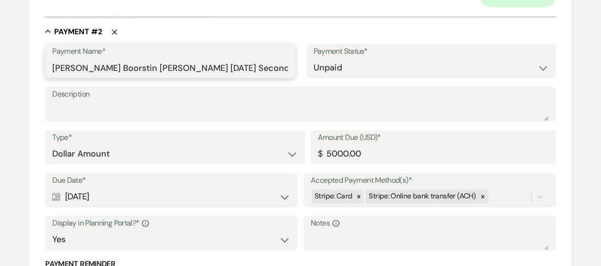
click at [187, 69] on input "[PERSON_NAME] Boorstin [PERSON_NAME] [DATE] Second Payment" at bounding box center [169, 67] width 235 height 19
drag, startPoint x: 172, startPoint y: 67, endPoint x: 186, endPoint y: 68, distance: 14.3
click at [186, 68] on input "[PERSON_NAME] Boorstin [PERSON_NAME] [DATE] Second Payment" at bounding box center [169, 67] width 235 height 19
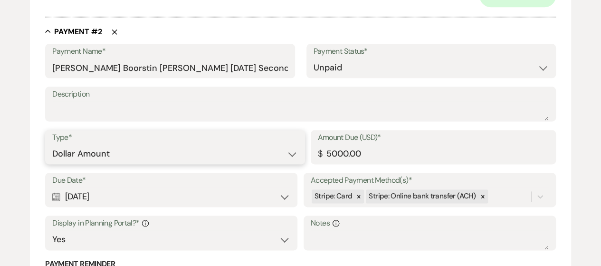
click at [252, 146] on select "Dollar Amount Percentage of Grand Total" at bounding box center [174, 154] width 245 height 19
click at [252, 145] on select "Dollar Amount Percentage of Grand Total" at bounding box center [174, 154] width 245 height 19
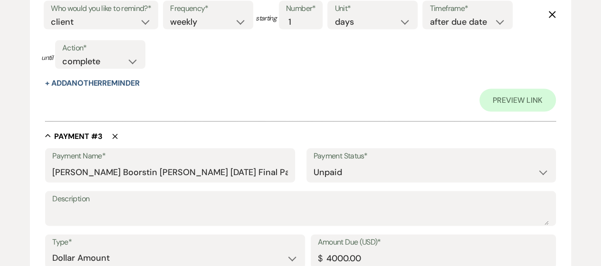
scroll to position [951, 0]
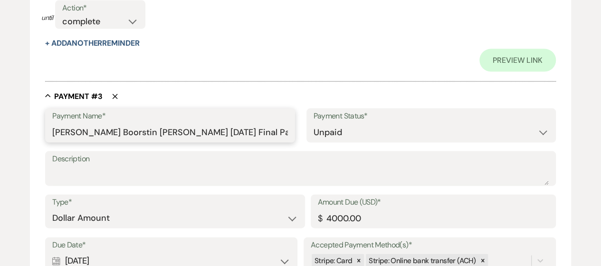
click at [187, 132] on input "[PERSON_NAME] Boorstin [PERSON_NAME] [DATE] Final Payment" at bounding box center [169, 132] width 235 height 19
drag, startPoint x: 172, startPoint y: 131, endPoint x: 187, endPoint y: 131, distance: 14.7
click at [187, 131] on input "[PERSON_NAME] Boorstin [PERSON_NAME] [DATE] Final Payment" at bounding box center [169, 132] width 235 height 19
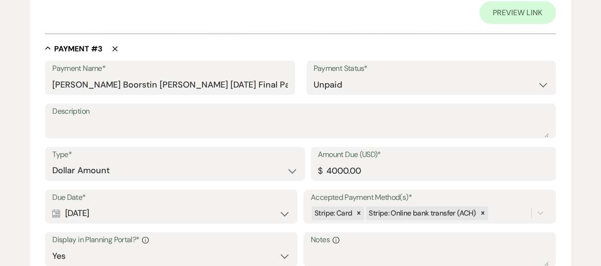
click at [226, 48] on div "Collapse Payment # 3 Delete" at bounding box center [300, 49] width 511 height 10
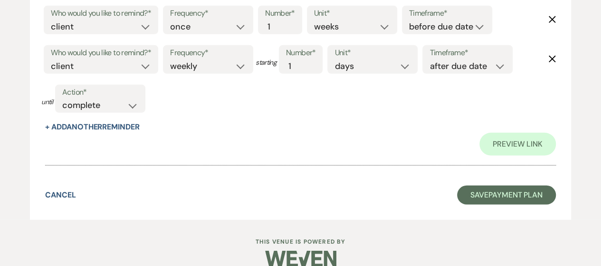
scroll to position [1326, 0]
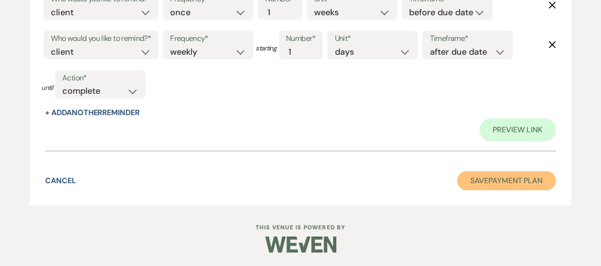
click at [480, 184] on button "Save Payment Plan" at bounding box center [506, 180] width 99 height 19
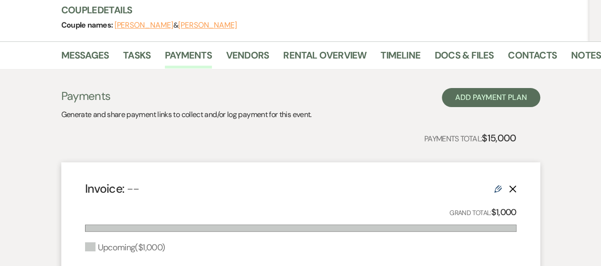
scroll to position [96, 0]
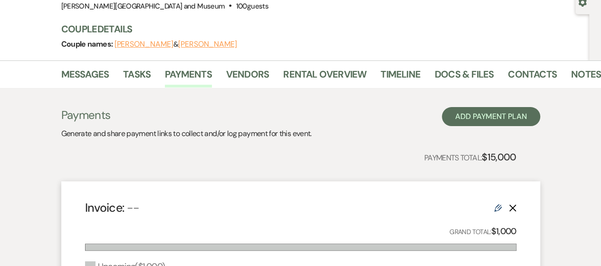
click at [272, 77] on li "Vendors" at bounding box center [254, 76] width 57 height 23
click at [250, 78] on link "Vendors" at bounding box center [247, 77] width 43 height 21
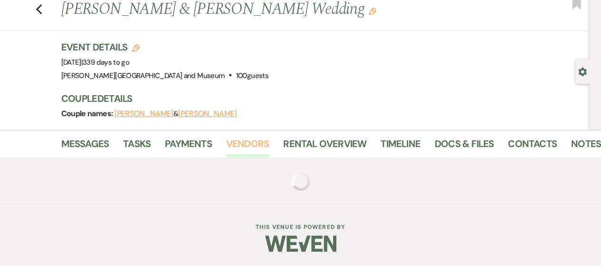
scroll to position [96, 0]
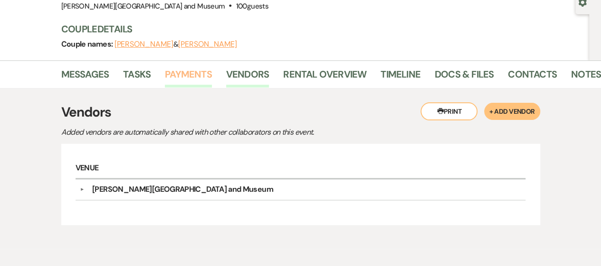
click at [193, 73] on link "Payments" at bounding box center [188, 77] width 47 height 21
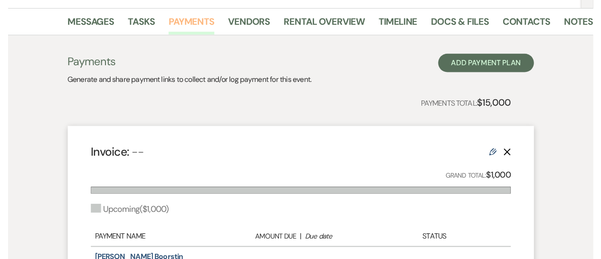
scroll to position [239, 0]
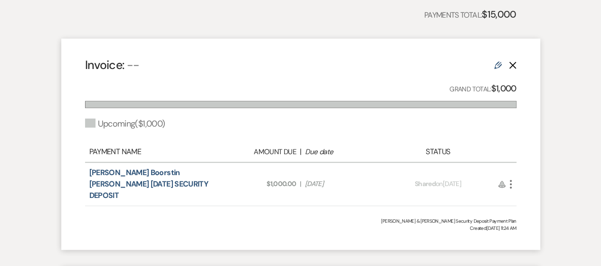
click at [509, 178] on icon "More" at bounding box center [510, 183] width 11 height 11
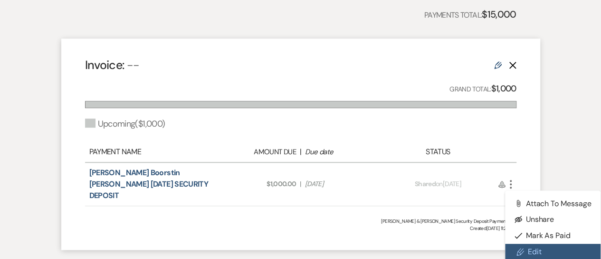
click at [530, 243] on link "Pencil Edit" at bounding box center [553, 251] width 96 height 16
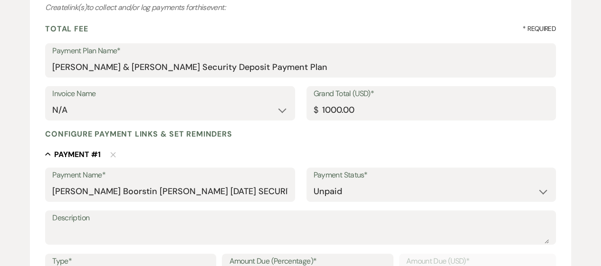
scroll to position [143, 0]
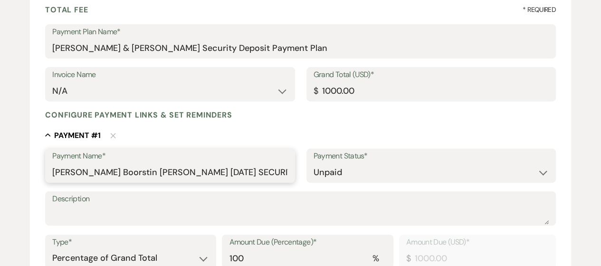
drag, startPoint x: 173, startPoint y: 172, endPoint x: 186, endPoint y: 170, distance: 13.9
click at [186, 170] on input "[PERSON_NAME] Boorstin [PERSON_NAME] [DATE] SECURITY DEPOSIT" at bounding box center [169, 172] width 235 height 19
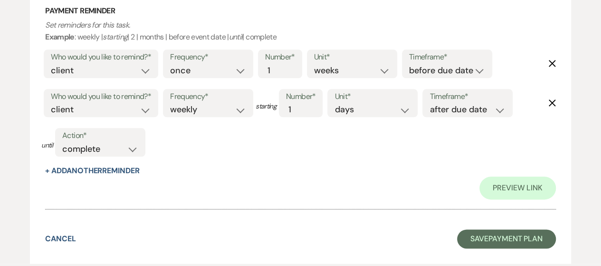
scroll to position [523, 0]
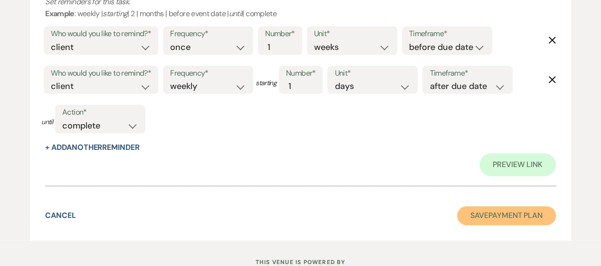
click at [487, 220] on button "Save Payment Plan" at bounding box center [506, 215] width 99 height 19
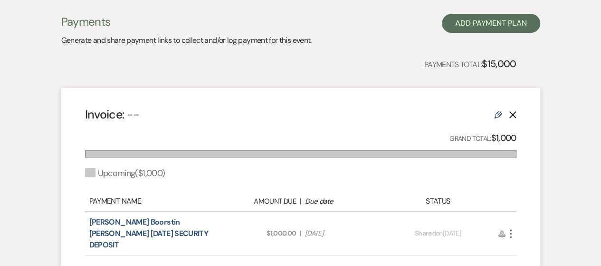
scroll to position [95, 0]
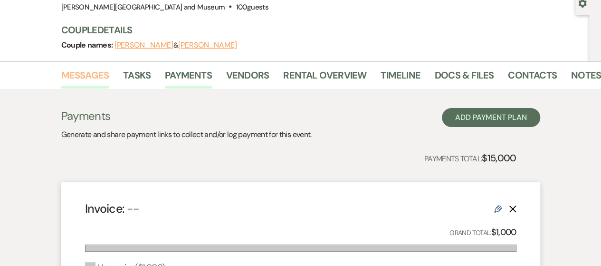
click at [92, 77] on link "Messages" at bounding box center [85, 78] width 48 height 21
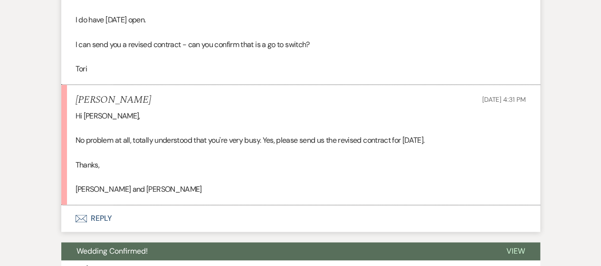
scroll to position [666, 0]
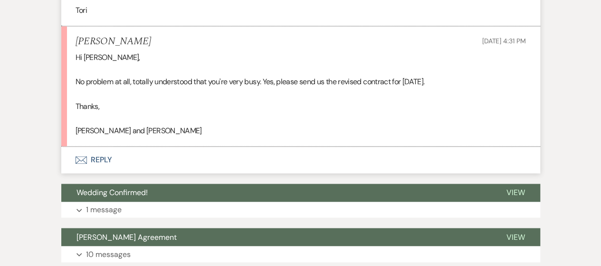
click at [103, 164] on button "Envelope Reply" at bounding box center [300, 159] width 479 height 27
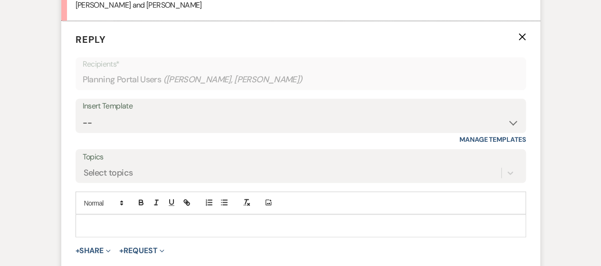
scroll to position [819, 0]
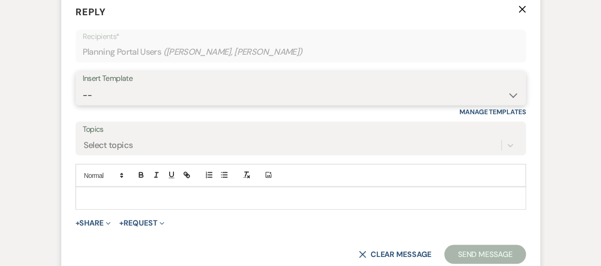
click at [132, 99] on select "-- Weven Planning Portal Introduction (Booked Events) Checking In Planning Foll…" at bounding box center [301, 95] width 436 height 19
click at [97, 222] on button "+ Share Expand" at bounding box center [94, 223] width 36 height 8
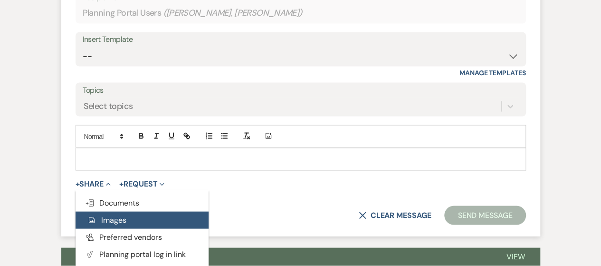
scroll to position [866, 0]
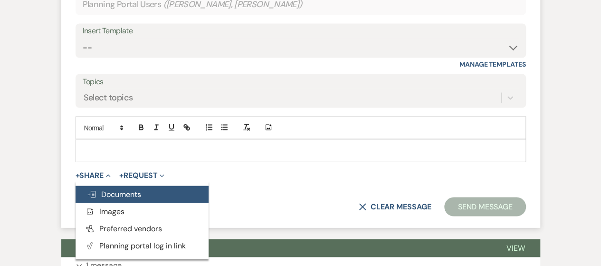
click at [117, 190] on span "Doc Upload Documents" at bounding box center [114, 194] width 54 height 10
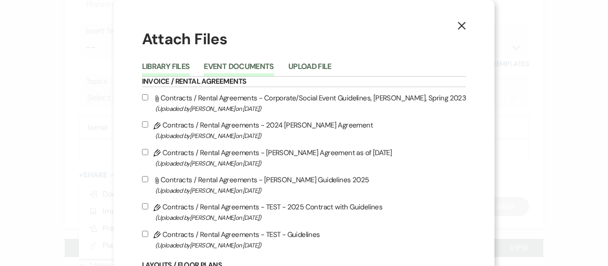
click at [252, 64] on button "Event Documents" at bounding box center [239, 69] width 70 height 13
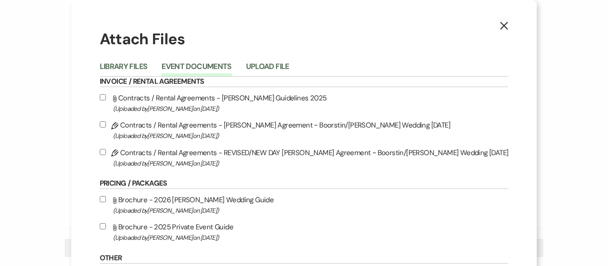
click at [106, 151] on input "Pencil Contracts / Rental Agreements - REVISED/NEW DAY [PERSON_NAME] Agreement …" at bounding box center [103, 152] width 6 height 6
click at [501, 27] on use "button" at bounding box center [505, 26] width 8 height 8
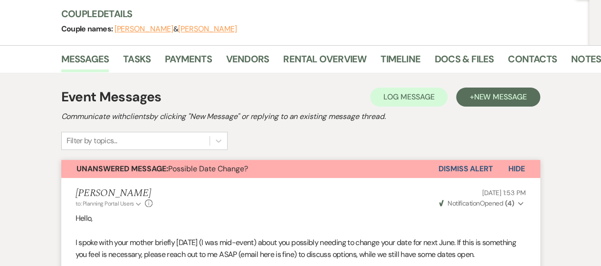
scroll to position [10, 0]
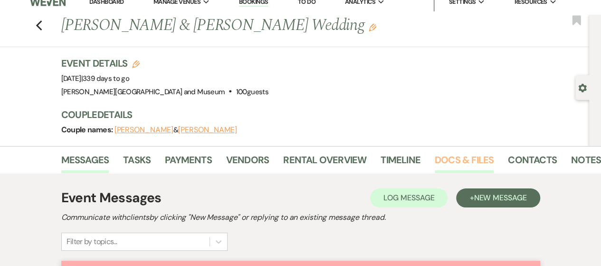
click at [447, 153] on link "Docs & Files" at bounding box center [464, 162] width 59 height 21
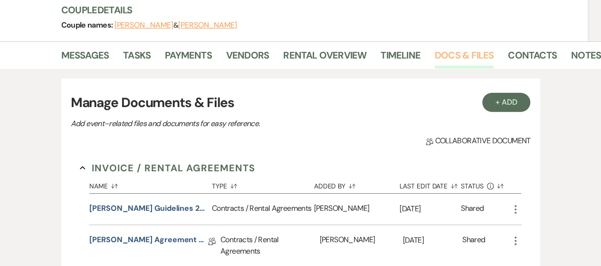
scroll to position [201, 0]
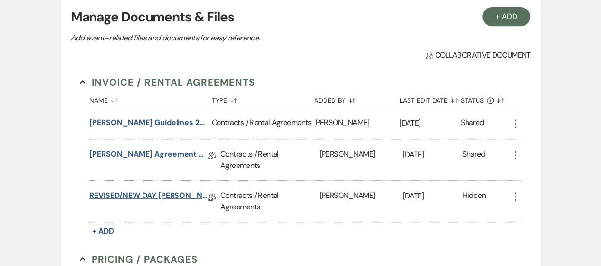
click at [155, 195] on link "REVISED/NEW DAY [PERSON_NAME] Agreement ~ Boorstin/[PERSON_NAME] Wedding [DATE]" at bounding box center [148, 197] width 119 height 15
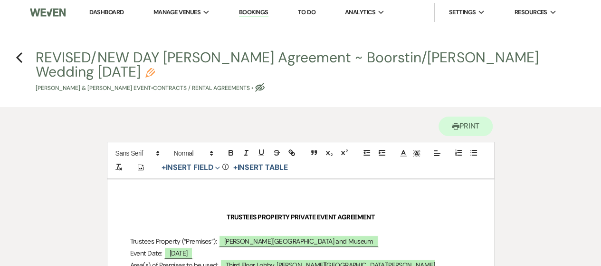
click at [145, 73] on use "button" at bounding box center [150, 73] width 10 height 10
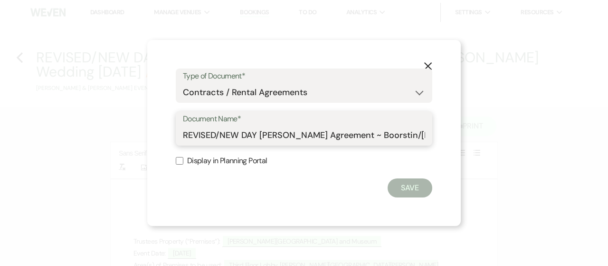
click at [244, 133] on input "REVISED/NEW DAY [PERSON_NAME] Agreement ~ Boorstin/[PERSON_NAME] Wedding [DATE]" at bounding box center [304, 135] width 242 height 19
drag, startPoint x: 259, startPoint y: 134, endPoint x: 250, endPoint y: 133, distance: 9.0
click at [250, 133] on input "REVISED/NEW DAY [PERSON_NAME] Agreement ~ Boorstin/[PERSON_NAME] Wedding [DATE]" at bounding box center [304, 135] width 242 height 19
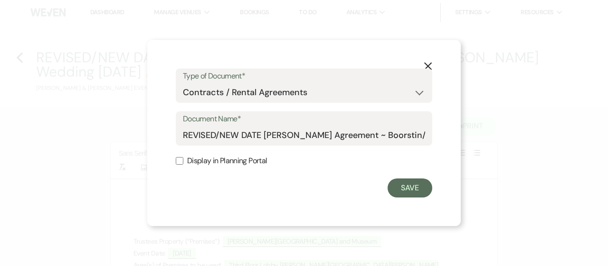
click at [386, 183] on div "Save" at bounding box center [304, 187] width 257 height 19
click at [393, 183] on button "Save" at bounding box center [410, 187] width 45 height 19
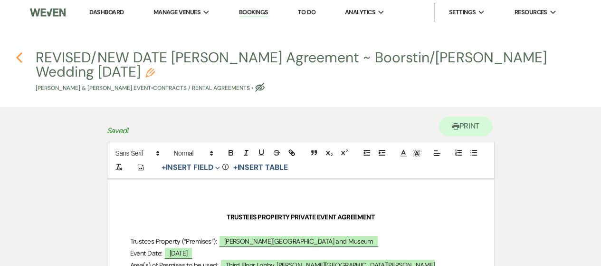
click at [18, 59] on icon "Previous" at bounding box center [19, 57] width 7 height 11
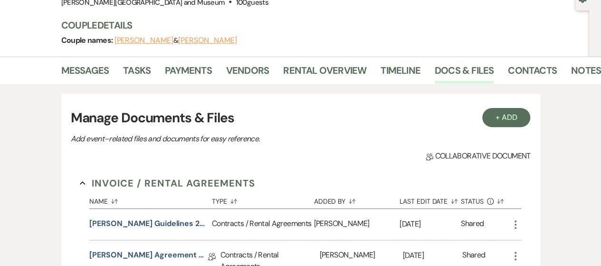
scroll to position [58, 0]
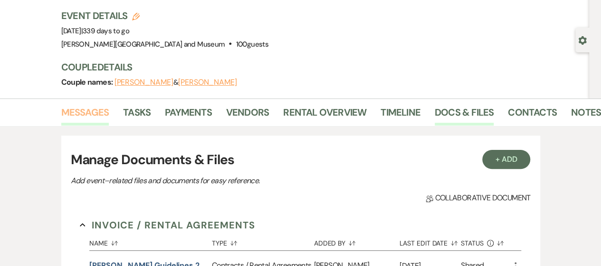
click at [94, 110] on link "Messages" at bounding box center [85, 115] width 48 height 21
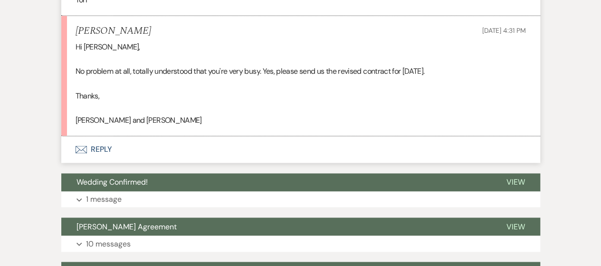
click at [104, 145] on button "Envelope Reply" at bounding box center [300, 149] width 479 height 27
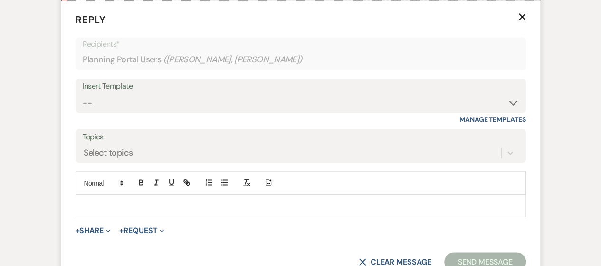
scroll to position [819, 0]
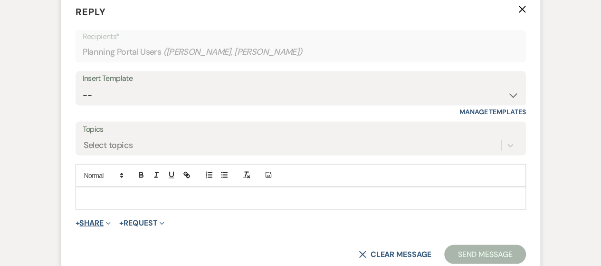
click at [82, 222] on button "+ Share Expand" at bounding box center [94, 223] width 36 height 8
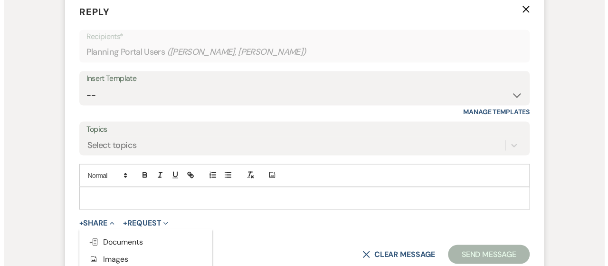
scroll to position [914, 0]
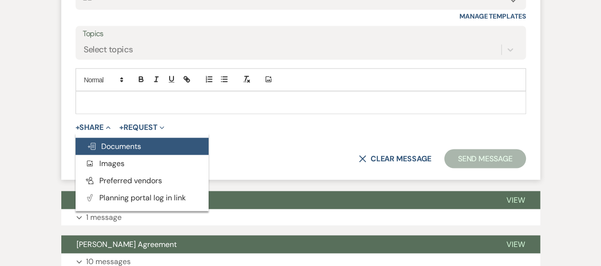
click at [111, 145] on span "Doc Upload Documents" at bounding box center [114, 146] width 54 height 10
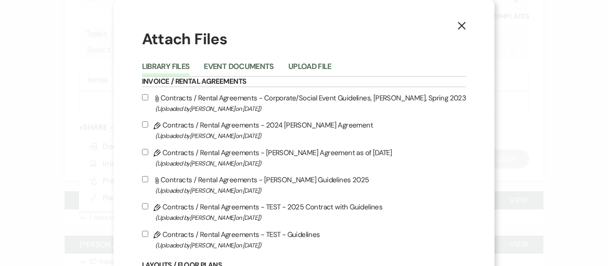
click at [259, 69] on button "Event Documents" at bounding box center [239, 69] width 70 height 13
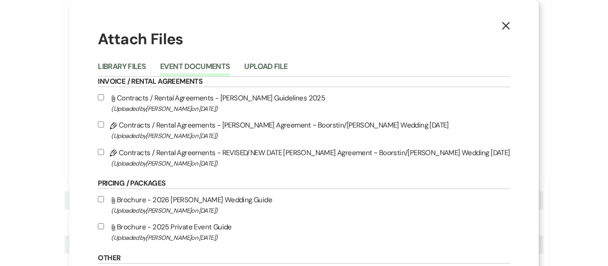
click at [125, 152] on label "Pencil Contracts / Rental Agreements - REVISED/NEW DATE [PERSON_NAME] Agreement…" at bounding box center [304, 157] width 412 height 22
click at [104, 152] on input "Pencil Contracts / Rental Agreements - REVISED/NEW DATE [PERSON_NAME] Agreement…" at bounding box center [101, 152] width 6 height 6
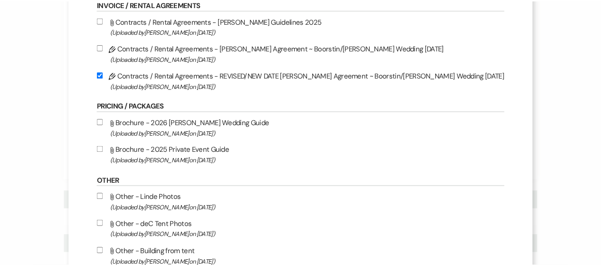
scroll to position [190, 0]
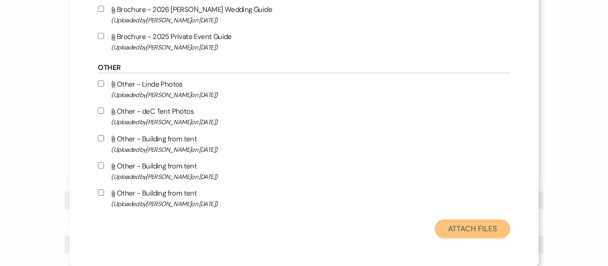
click at [435, 223] on button "Attach Files" at bounding box center [473, 228] width 76 height 19
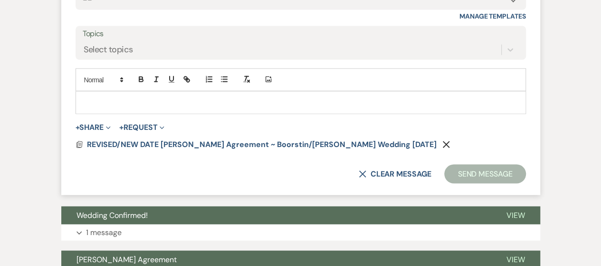
click at [177, 100] on p at bounding box center [300, 102] width 435 height 10
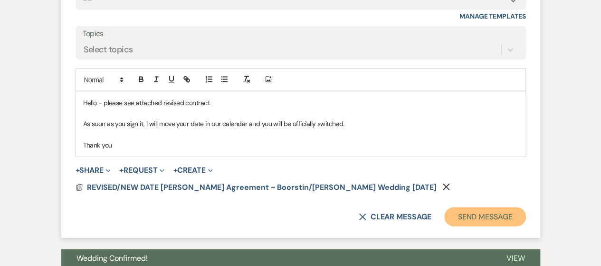
click at [484, 211] on button "Send Message" at bounding box center [484, 216] width 81 height 19
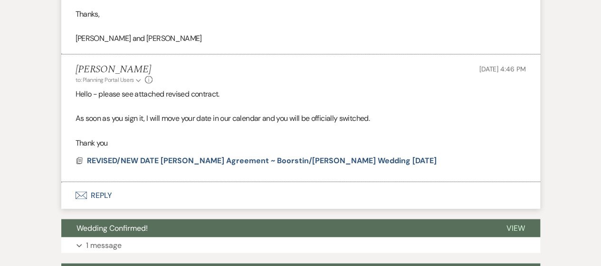
scroll to position [0, 0]
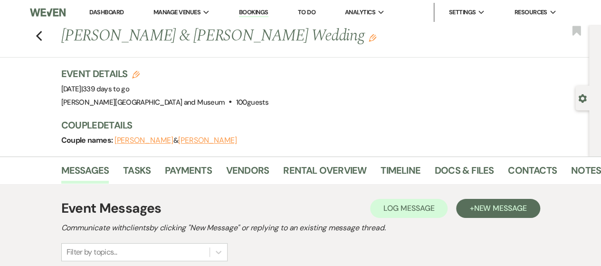
click at [113, 11] on link "Dashboard" at bounding box center [106, 12] width 34 height 8
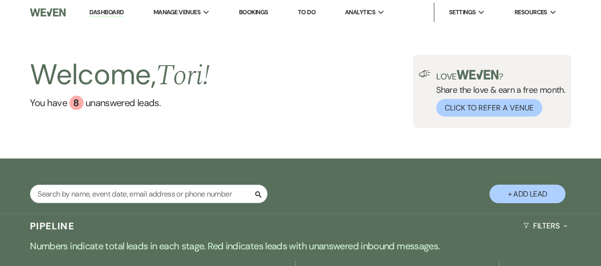
scroll to position [143, 0]
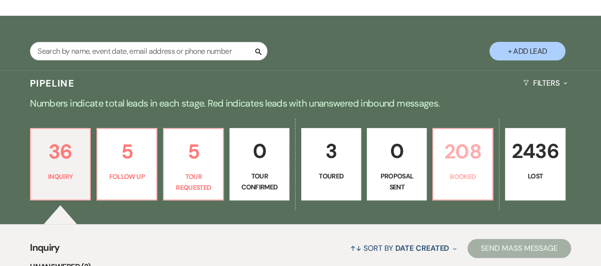
click at [452, 152] on p "208" at bounding box center [463, 151] width 48 height 32
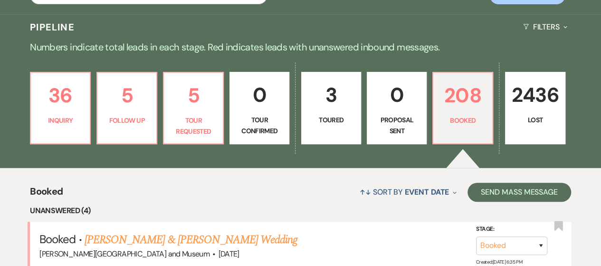
scroll to position [238, 0]
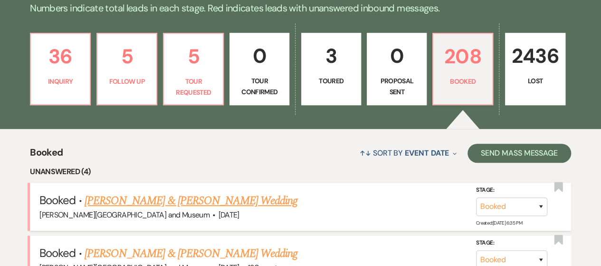
click at [229, 202] on link "[PERSON_NAME] & [PERSON_NAME] Wedding" at bounding box center [191, 200] width 213 height 17
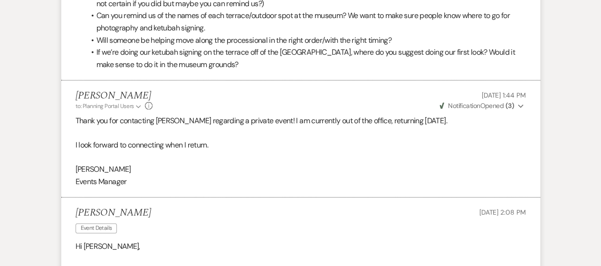
scroll to position [458, 0]
